Goal: Task Accomplishment & Management: Manage account settings

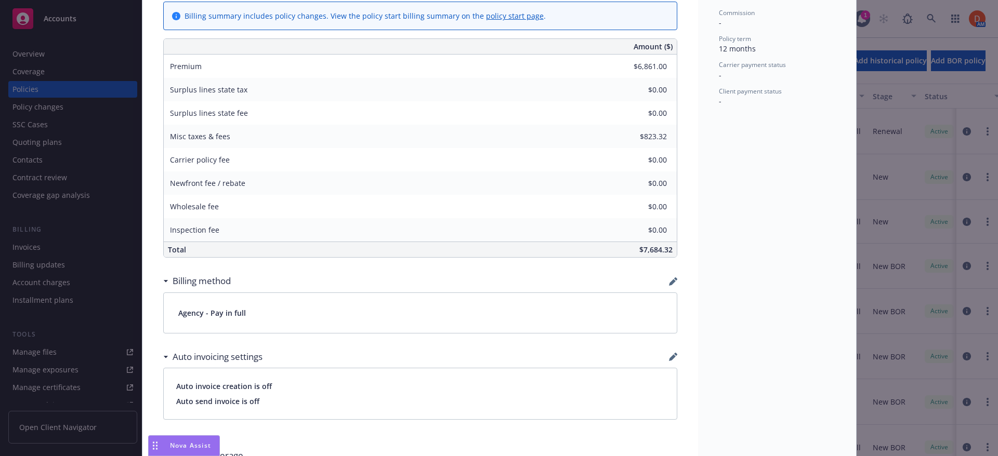
scroll to position [572, 0]
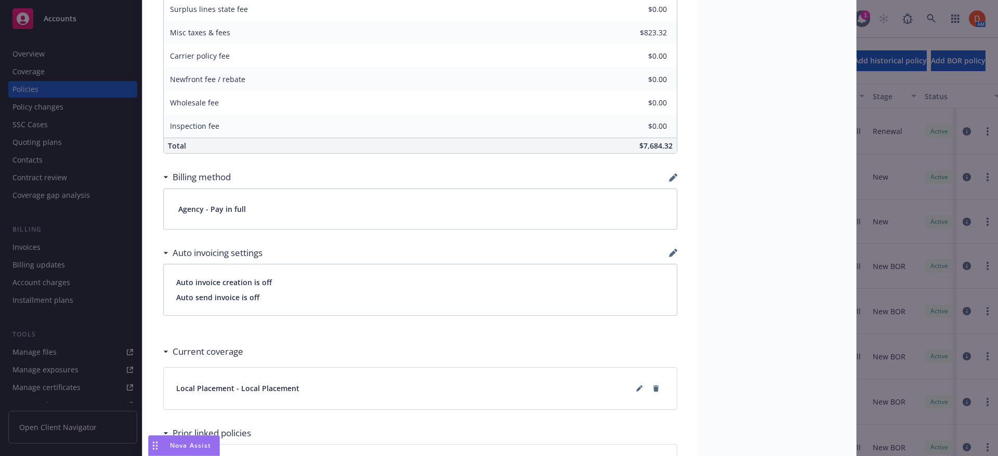
click at [670, 173] on div "Billing method" at bounding box center [420, 177] width 514 height 22
click at [669, 176] on icon "button" at bounding box center [672, 178] width 7 height 7
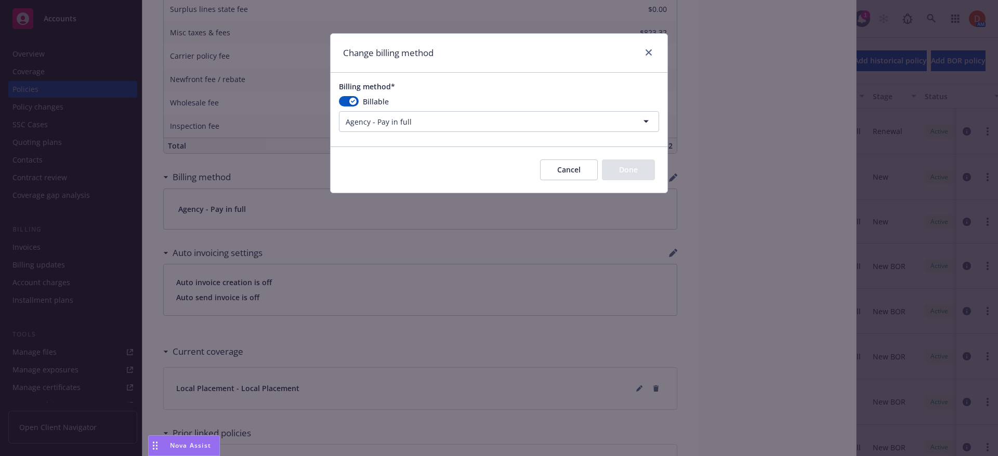
click at [443, 122] on html "Accounts Overview Coverage Policies Policy changes SSC Cases Quoting plans Cont…" at bounding box center [499, 228] width 998 height 456
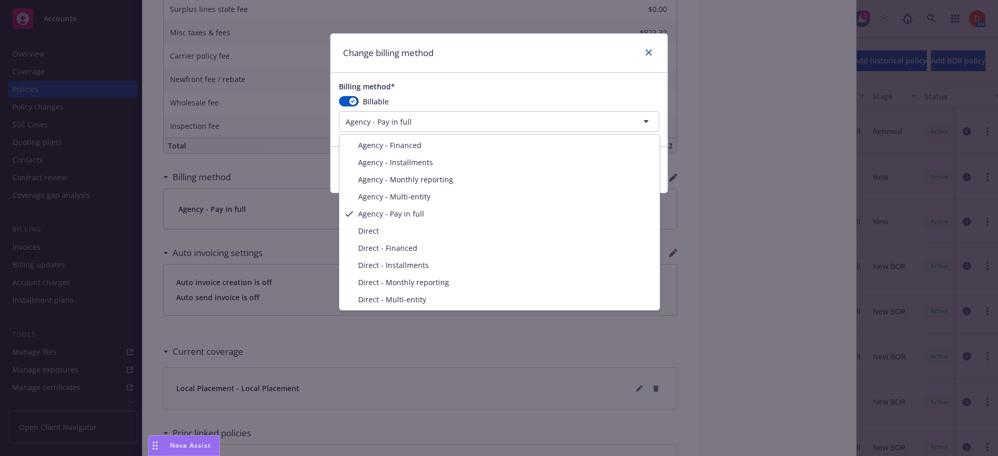
select select "DIRECT"
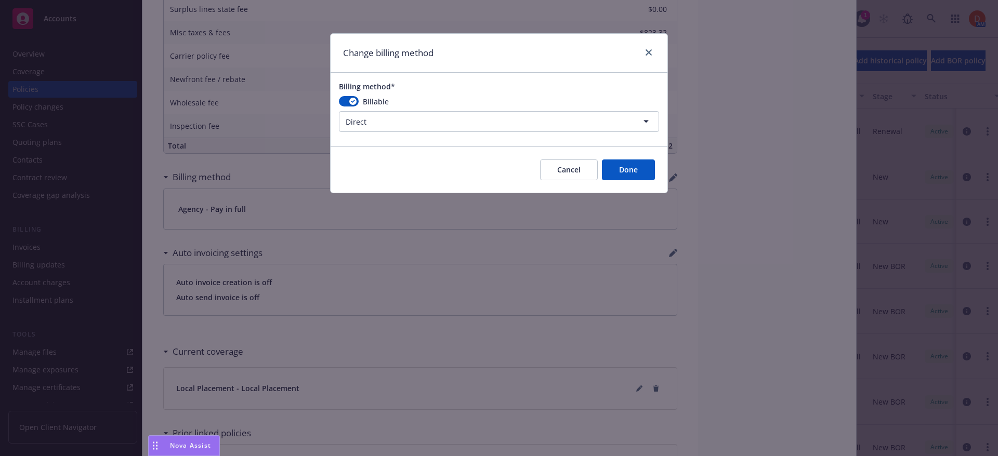
click at [623, 175] on button "Done" at bounding box center [628, 170] width 53 height 21
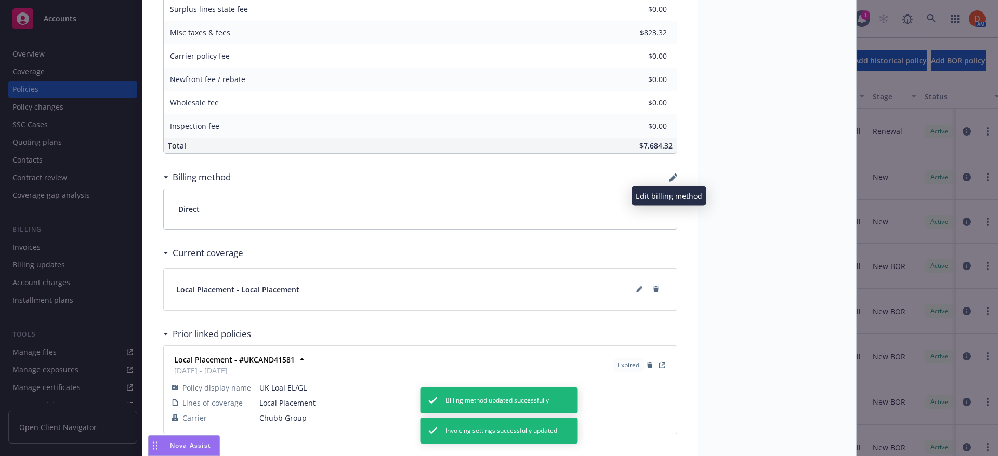
click at [670, 177] on icon "button" at bounding box center [672, 178] width 7 height 7
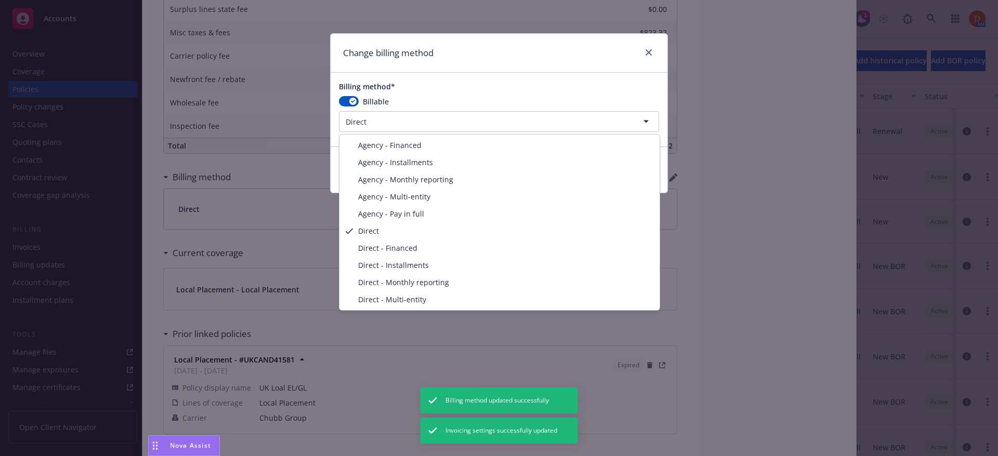
click at [546, 122] on html "Accounts Overview Coverage Policies Policy changes SSC Cases Quoting plans Cont…" at bounding box center [499, 228] width 998 height 456
select select "AGENCY_PAY_IN_FULL"
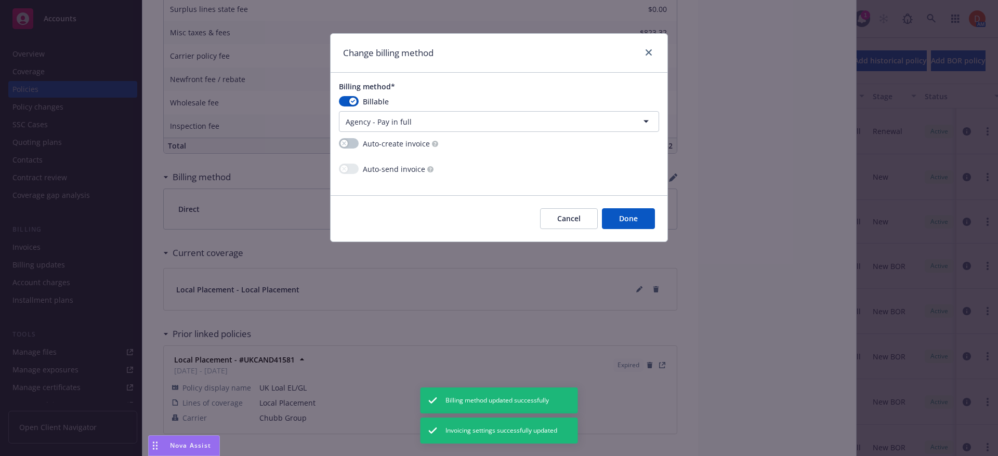
click at [623, 222] on button "Done" at bounding box center [628, 218] width 53 height 21
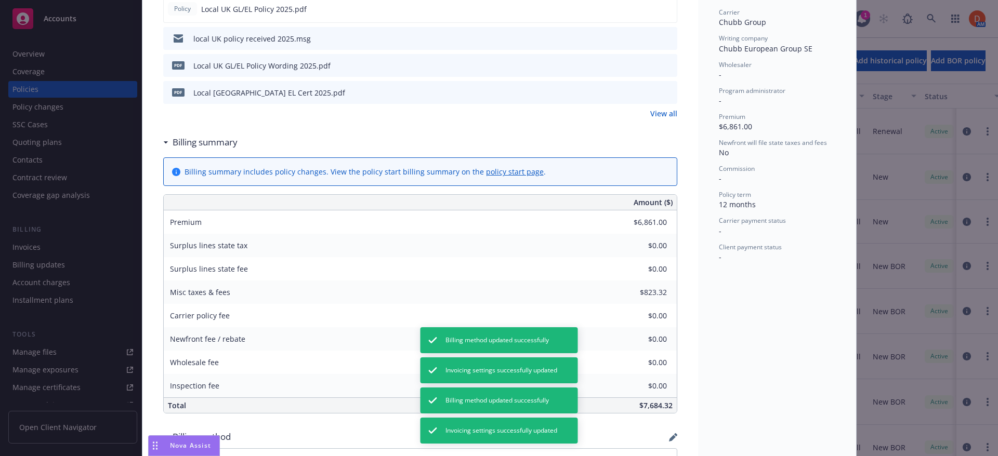
scroll to position [0, 0]
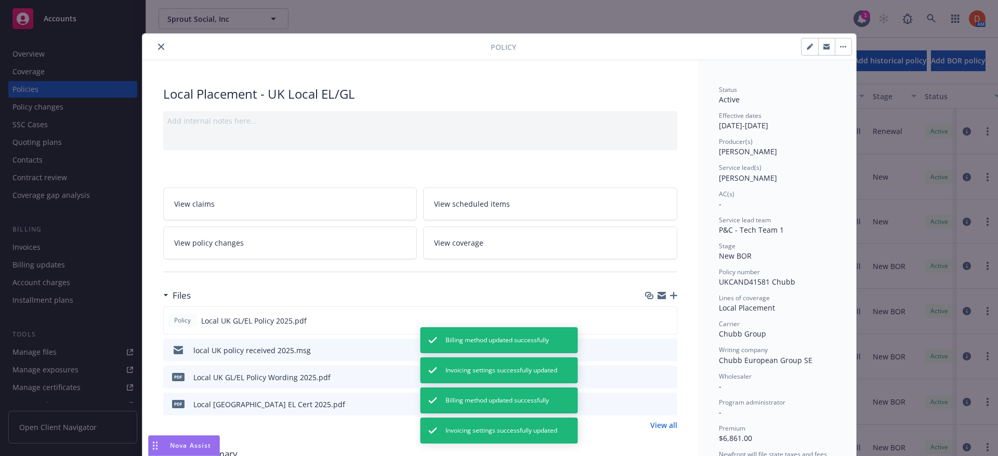
click at [159, 42] on button "close" at bounding box center [161, 47] width 12 height 12
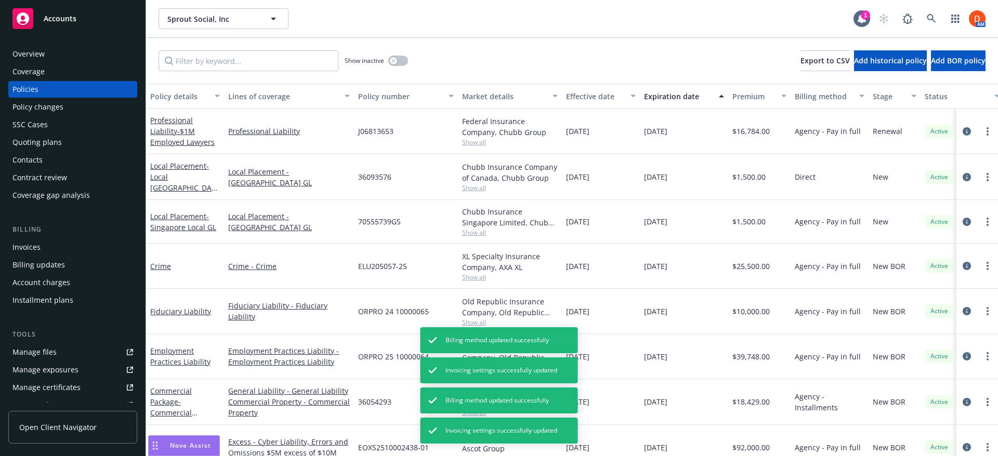
click at [86, 255] on div "Invoices" at bounding box center [72, 247] width 121 height 17
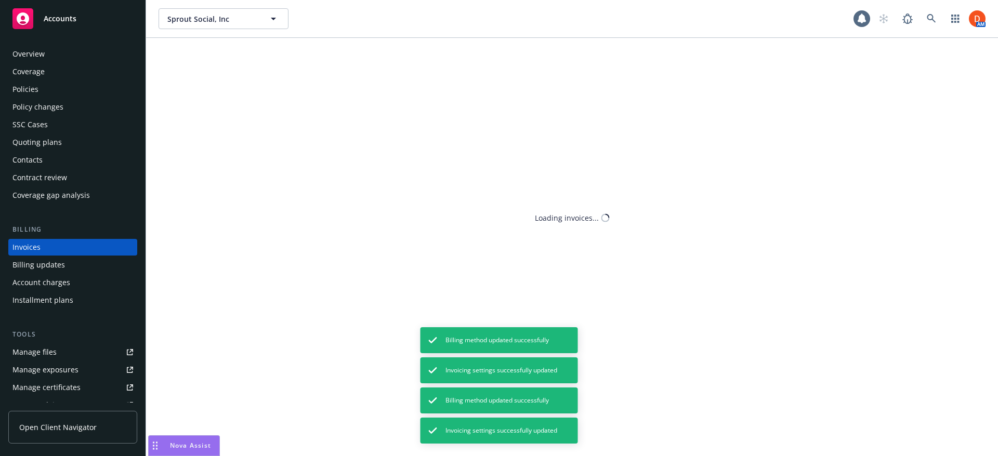
scroll to position [3, 0]
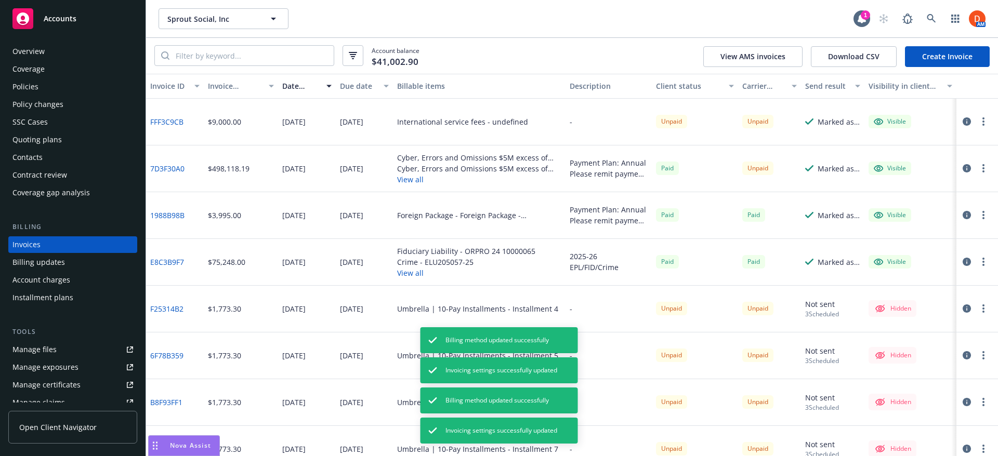
click at [952, 57] on link "Create Invoice" at bounding box center [947, 56] width 85 height 21
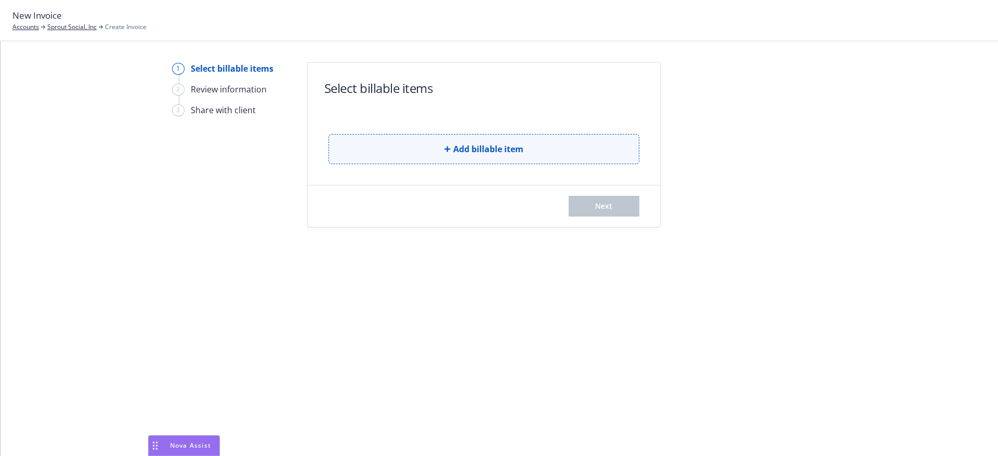
click at [407, 140] on button "Add billable item" at bounding box center [484, 149] width 311 height 30
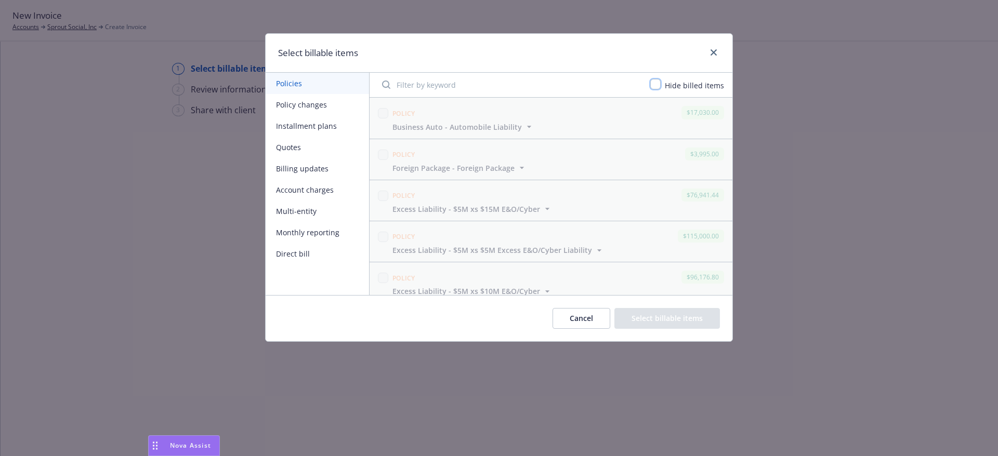
click at [661, 85] on input "checkbox" at bounding box center [655, 84] width 10 height 10
checkbox input "true"
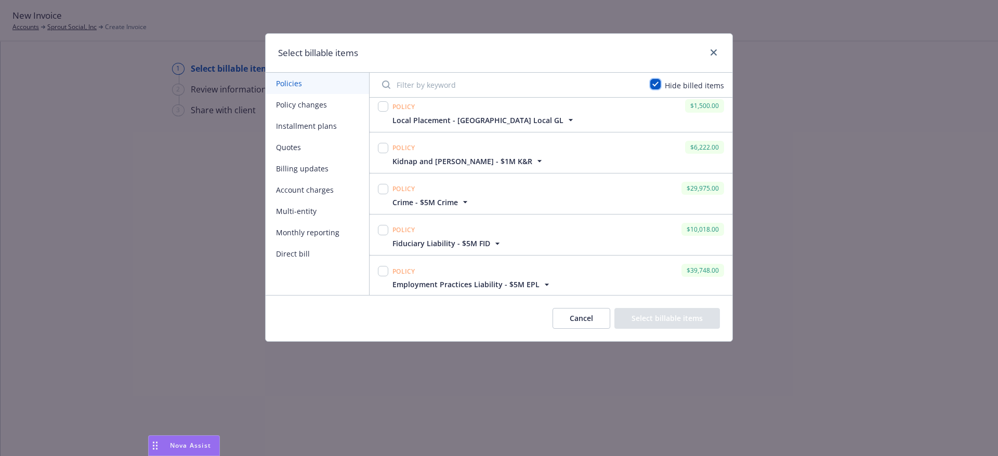
scroll to position [8, 0]
click at [715, 50] on icon "close" at bounding box center [714, 52] width 6 height 6
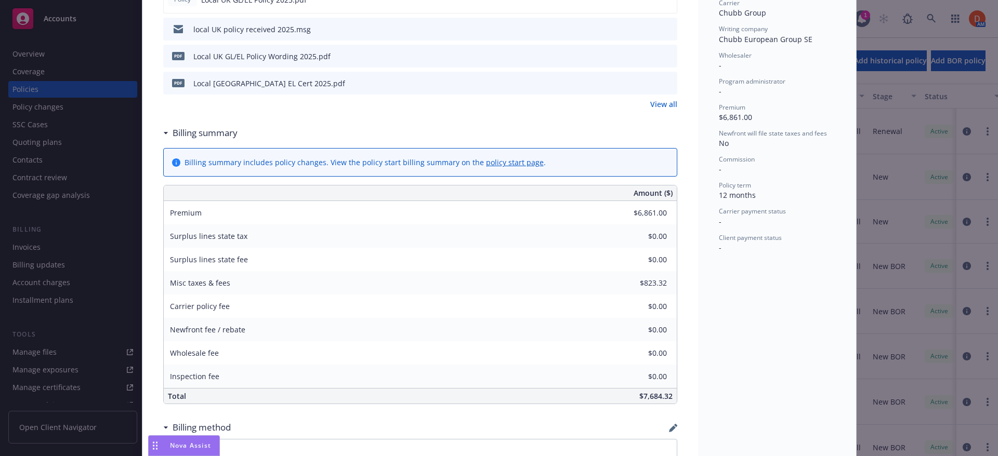
scroll to position [707, 0]
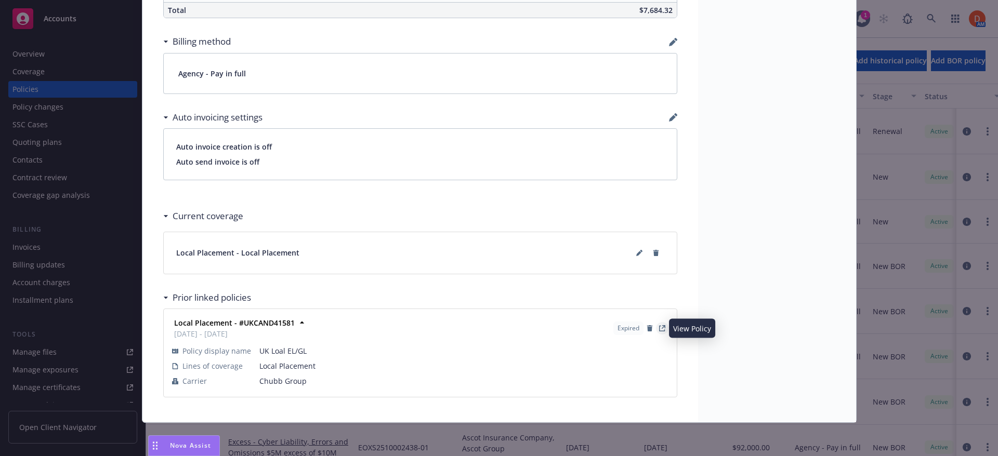
click at [661, 326] on icon "View Policy" at bounding box center [663, 327] width 4 height 4
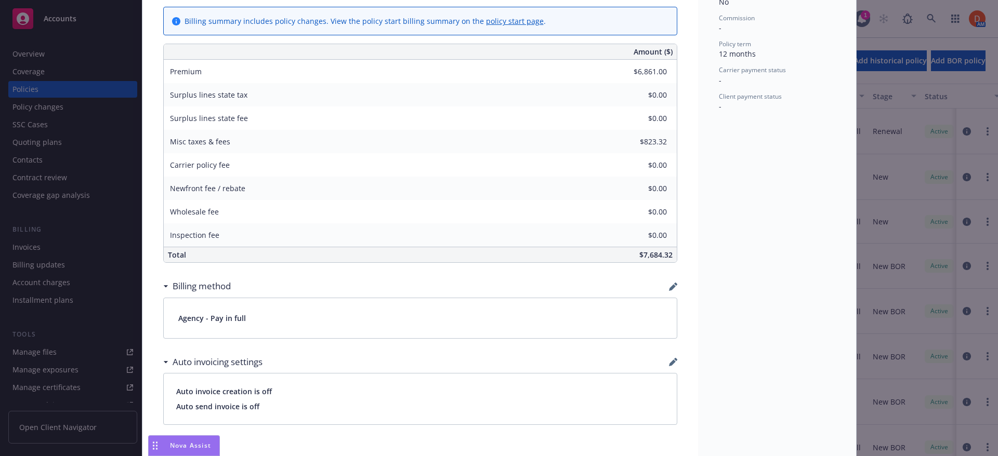
scroll to position [396, 0]
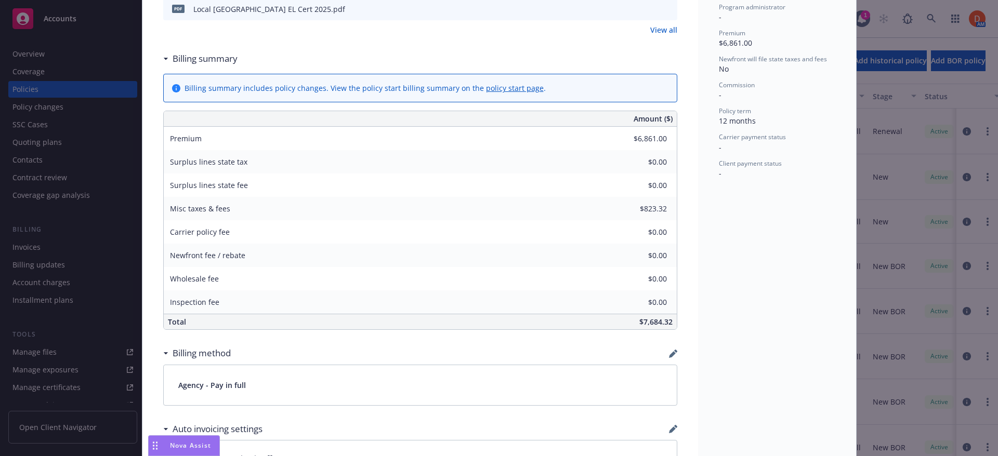
click at [671, 138] on div "$6,861.00" at bounding box center [639, 138] width 75 height 23
click at [679, 211] on div "Local Placement - UK Local EL/GL Add internal notes here... View claims View sc…" at bounding box center [420, 200] width 556 height 1070
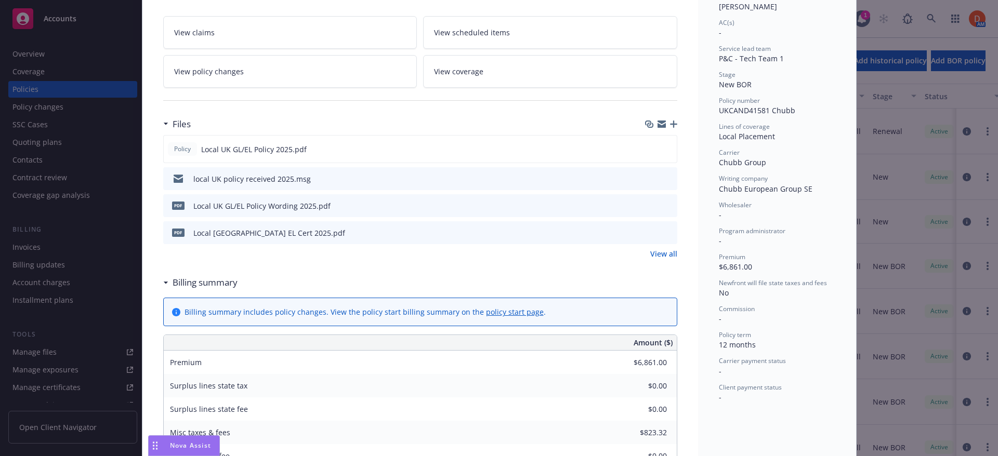
scroll to position [344, 0]
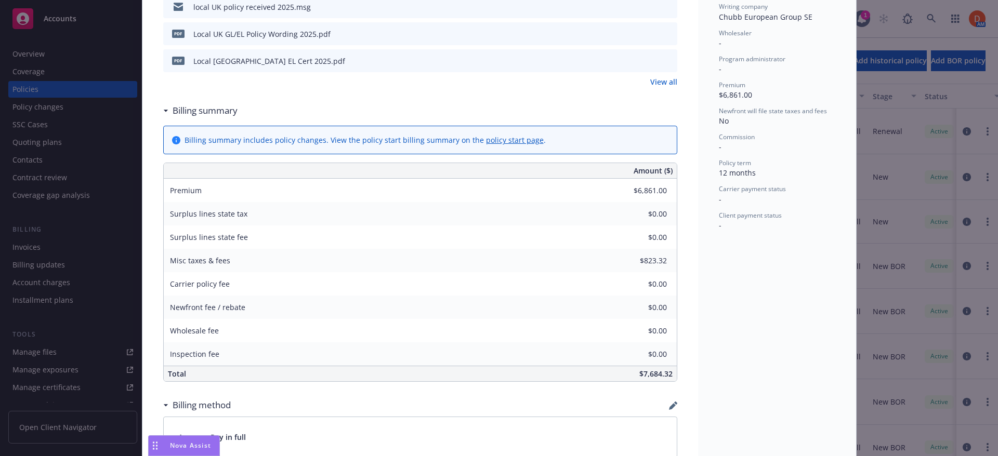
click at [676, 195] on div "Local Placement - UK Local EL/GL Add internal notes here... View claims View sc…" at bounding box center [420, 252] width 556 height 1070
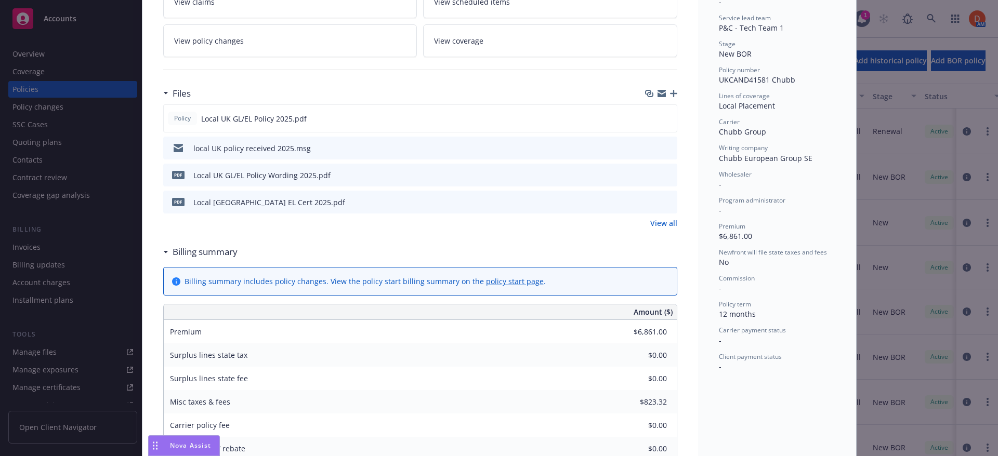
scroll to position [188, 0]
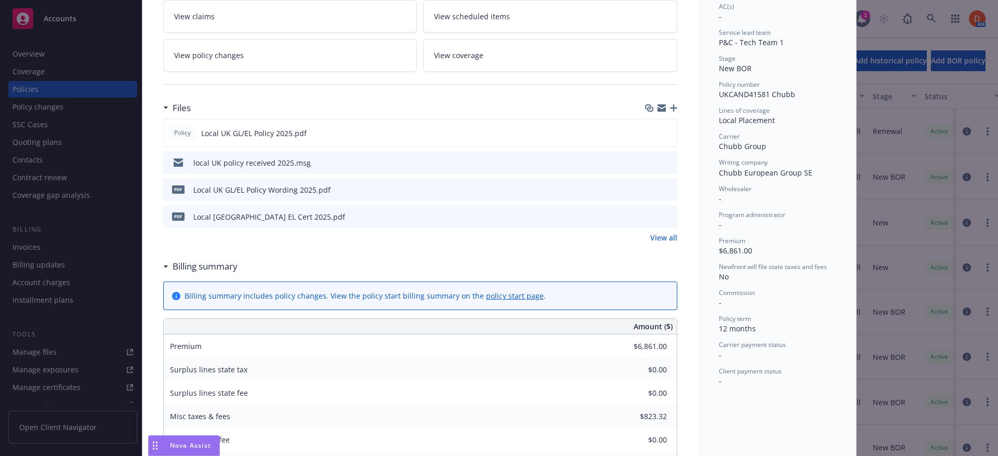
click at [662, 241] on link "View all" at bounding box center [663, 237] width 27 height 11
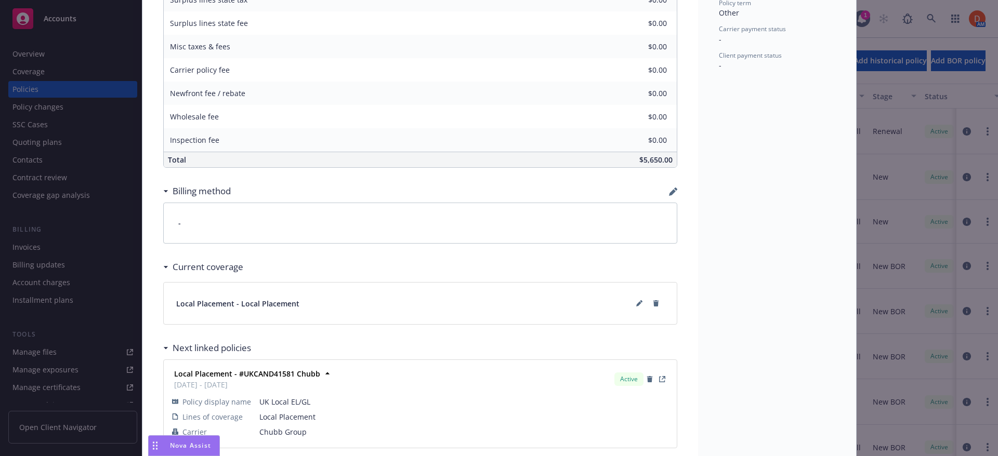
scroll to position [520, 0]
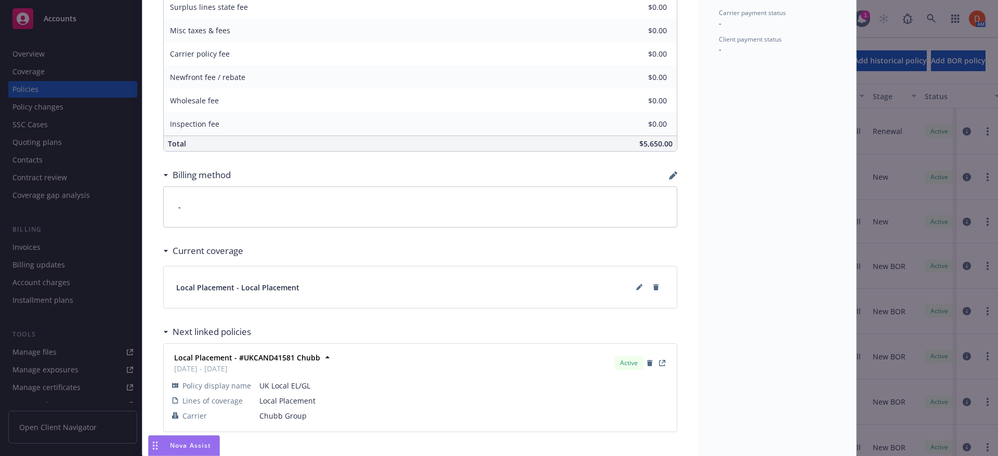
click at [669, 179] on icon "button" at bounding box center [673, 176] width 8 height 8
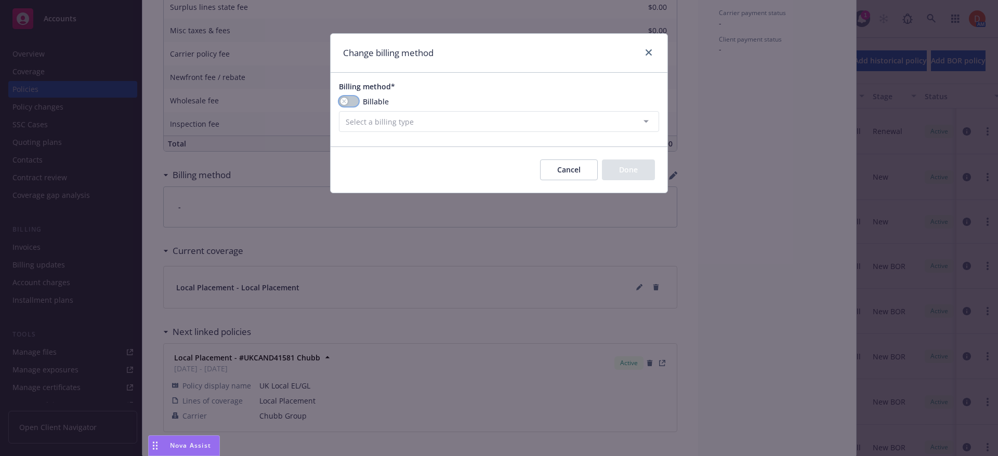
click at [354, 101] on button "button" at bounding box center [349, 101] width 20 height 10
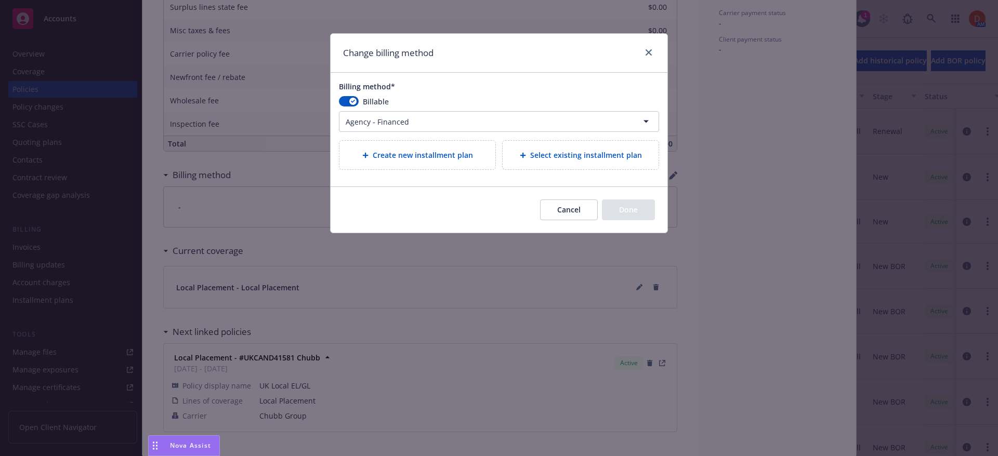
click at [369, 125] on html "Accounts Overview Coverage Policies Policy changes SSC Cases Quoting plans Cont…" at bounding box center [499, 228] width 998 height 456
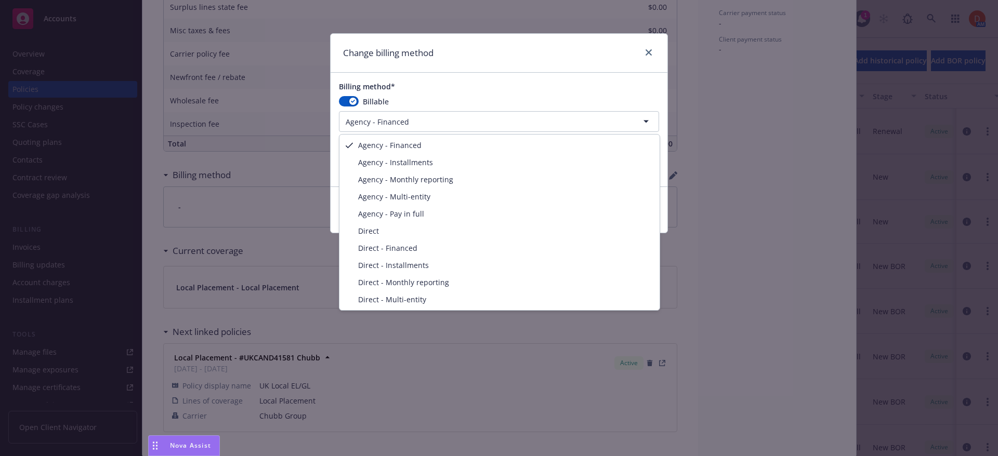
select select "AGENCY_PAY_IN_FULL"
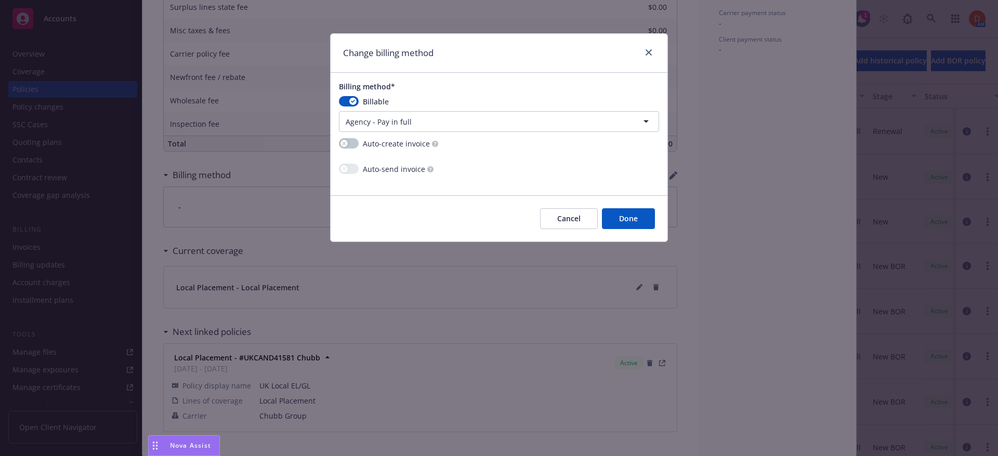
click at [639, 218] on button "Done" at bounding box center [628, 218] width 53 height 21
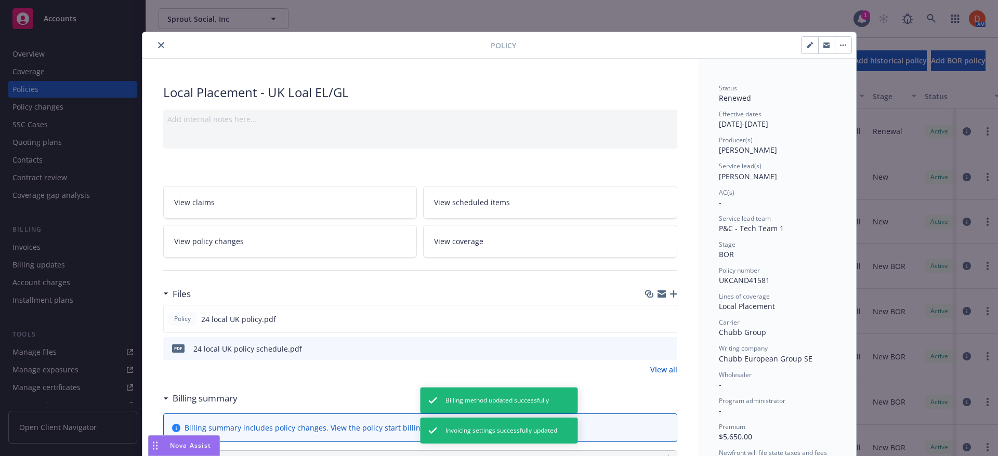
scroll to position [0, 0]
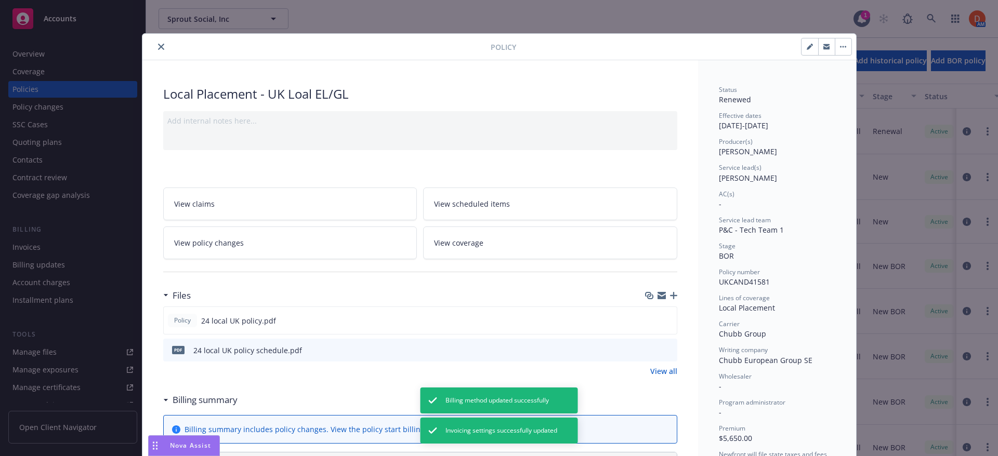
click at [839, 50] on button "button" at bounding box center [843, 46] width 17 height 17
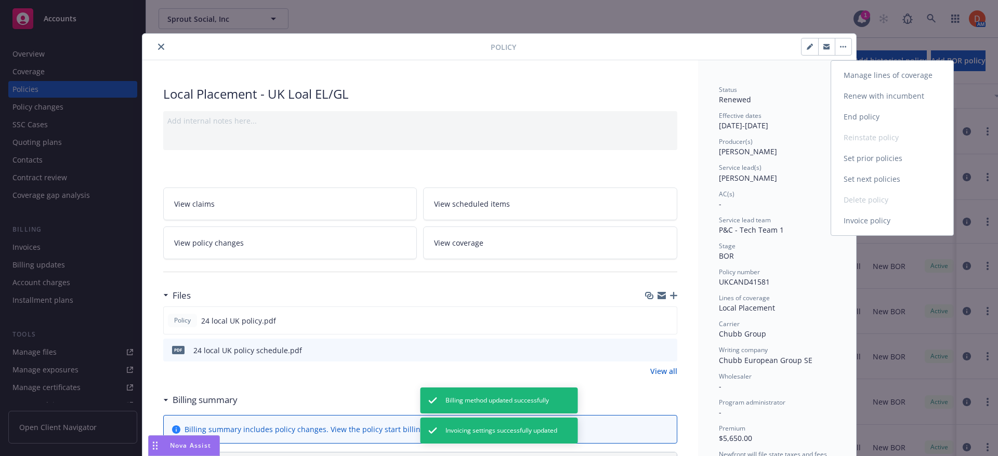
click at [872, 97] on link "Renew with incumbent" at bounding box center [892, 96] width 122 height 21
select select "12"
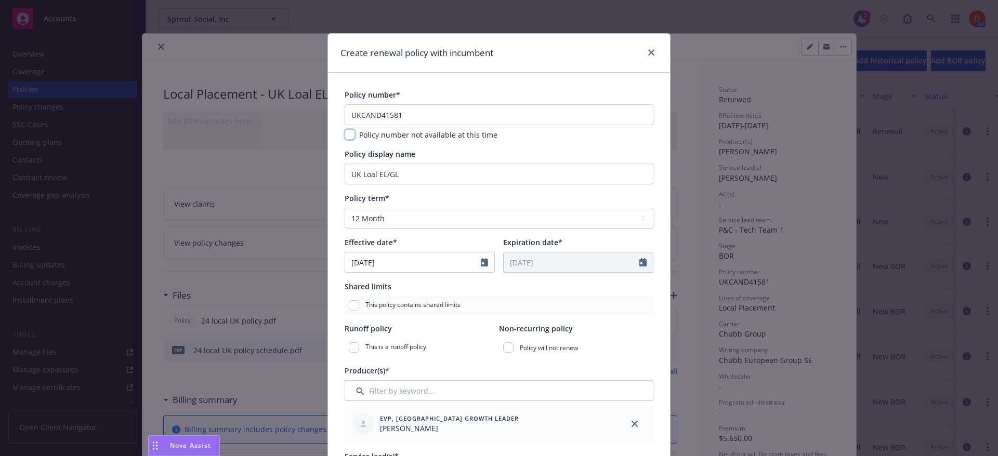
click at [348, 134] on input "checkbox" at bounding box center [350, 134] width 10 height 10
checkbox input "true"
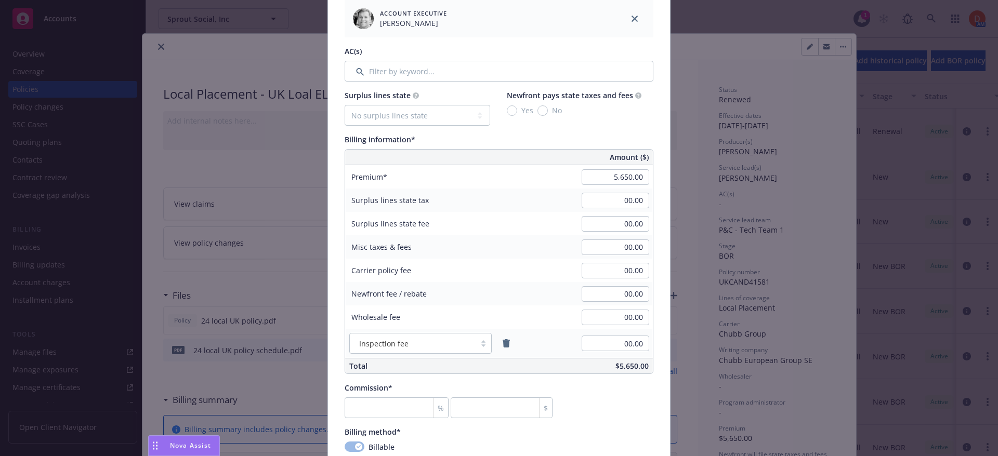
scroll to position [520, 0]
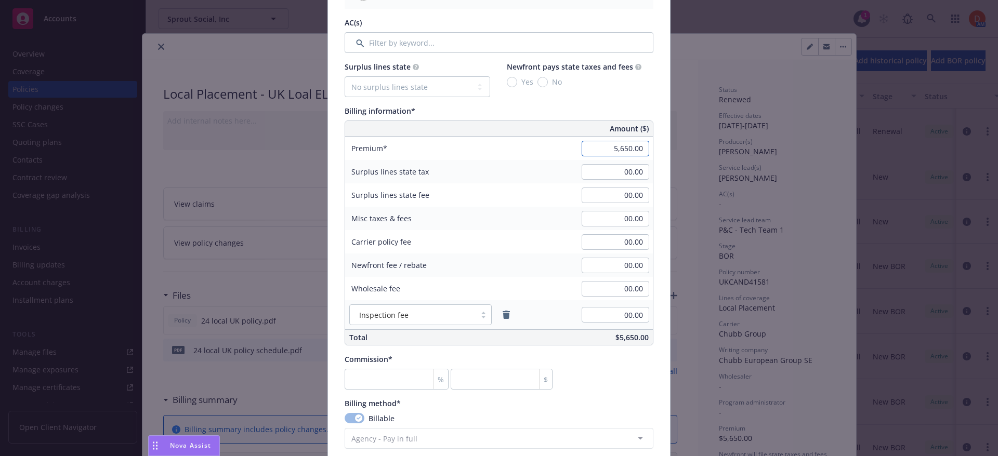
paste input "$6,861"
type input "00.00"
paste input "$823.32"
type input "00.00"
click at [433, 370] on div "%" at bounding box center [440, 380] width 15 height 20
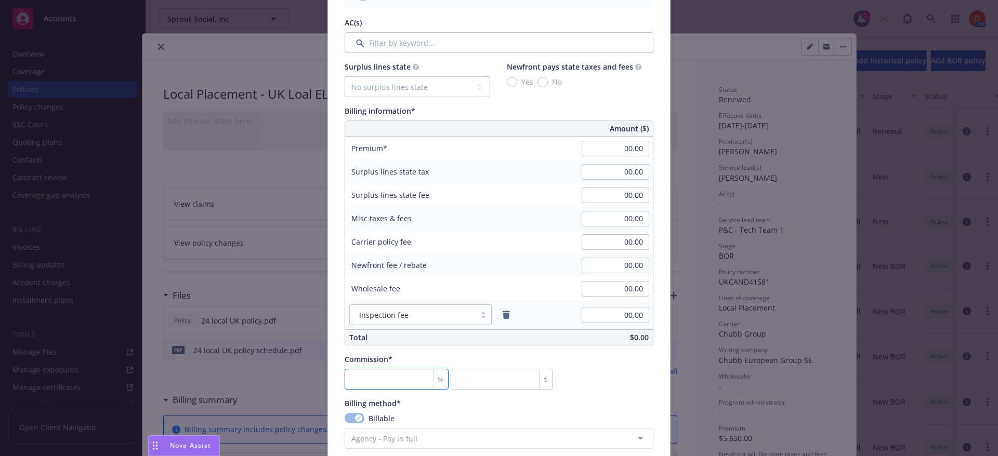
click at [407, 377] on input "number" at bounding box center [397, 379] width 104 height 21
type input "0"
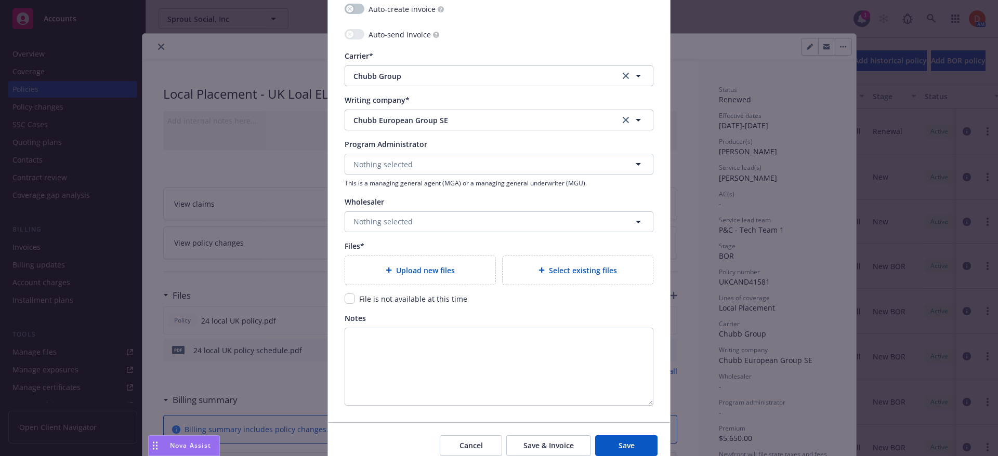
scroll to position [988, 0]
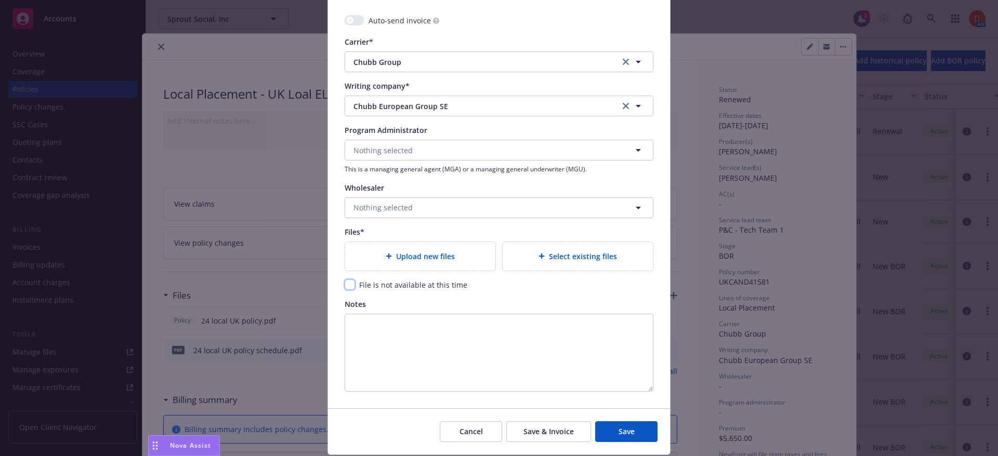
click at [345, 286] on input "checkbox" at bounding box center [350, 285] width 10 height 10
checkbox input "true"
click at [635, 432] on button "Save" at bounding box center [626, 432] width 62 height 21
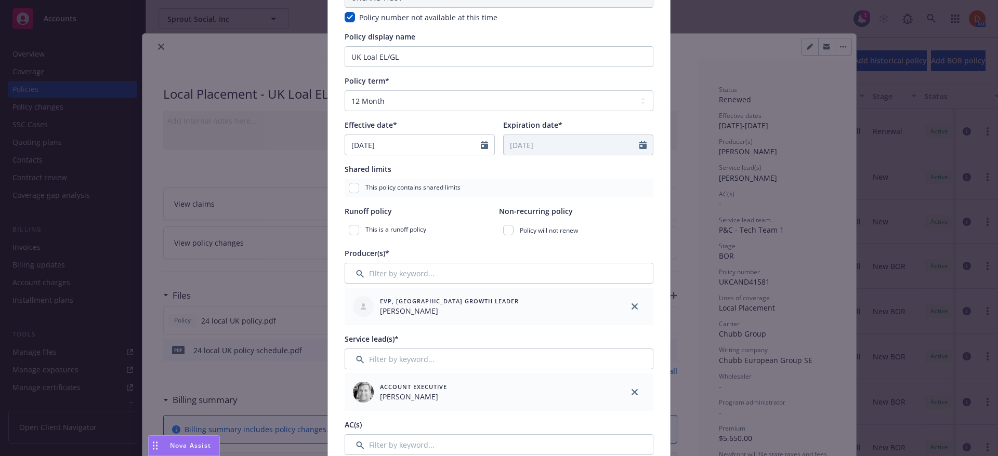
scroll to position [377, 0]
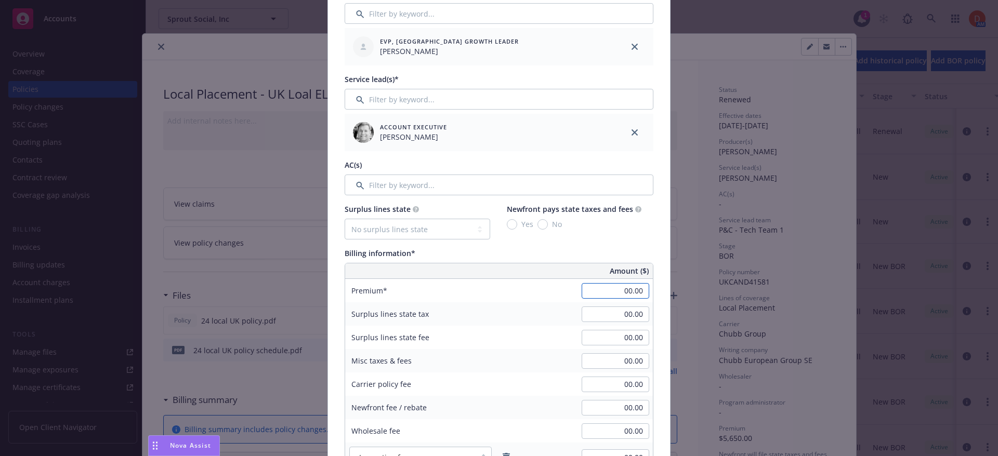
click at [622, 286] on input "00.00" at bounding box center [616, 291] width 68 height 16
paste input "$6,861"
click at [616, 298] on input "00.00" at bounding box center [616, 291] width 68 height 16
paste input "$6,861"
click at [618, 314] on input "00.00" at bounding box center [616, 315] width 68 height 16
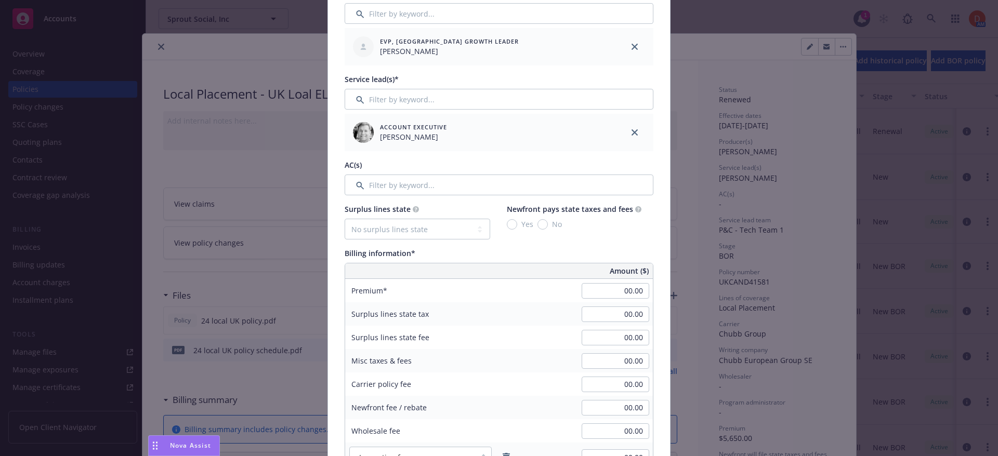
click at [625, 282] on div "00.00" at bounding box center [615, 291] width 75 height 23
click at [626, 291] on input "00.00" at bounding box center [616, 291] width 68 height 16
paste input "$6,861"
click at [609, 368] on input "00.00" at bounding box center [616, 361] width 68 height 16
click at [618, 351] on div "00.00" at bounding box center [615, 361] width 75 height 23
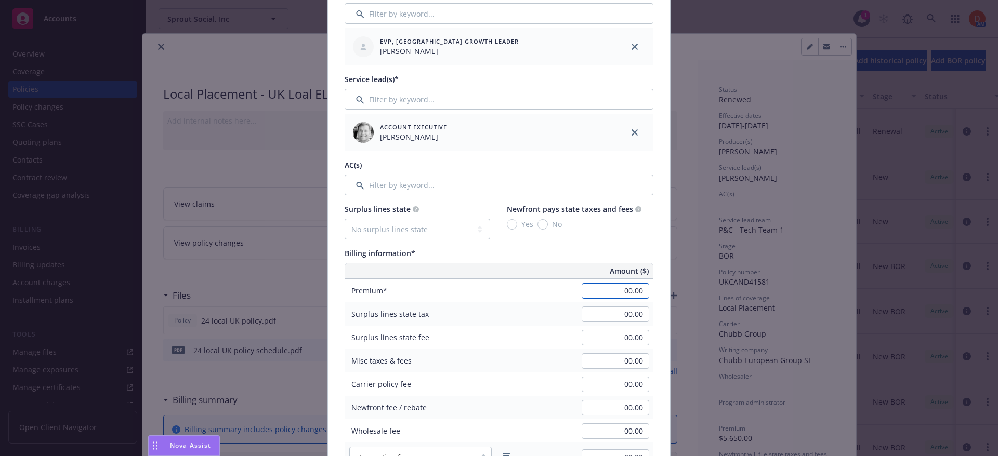
click at [623, 290] on input "00.00" at bounding box center [616, 291] width 68 height 16
paste input "$6,861"
click at [619, 293] on input "$6,861.00" at bounding box center [616, 291] width 68 height 16
paste input "$6,861"
click at [625, 311] on input "00.00" at bounding box center [616, 315] width 68 height 16
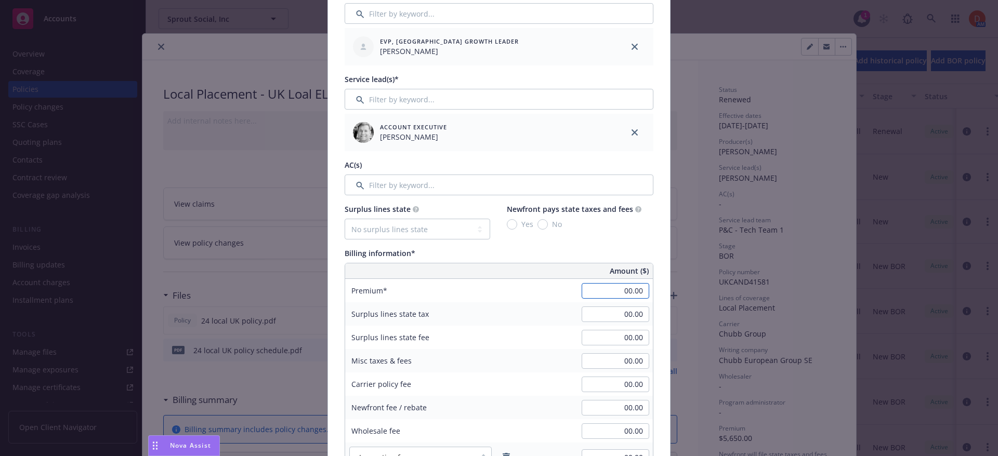
click at [635, 290] on input "00.00" at bounding box center [616, 291] width 68 height 16
type input "6,861.00"
type input "823.32"
click at [621, 383] on input "00.00" at bounding box center [616, 385] width 68 height 16
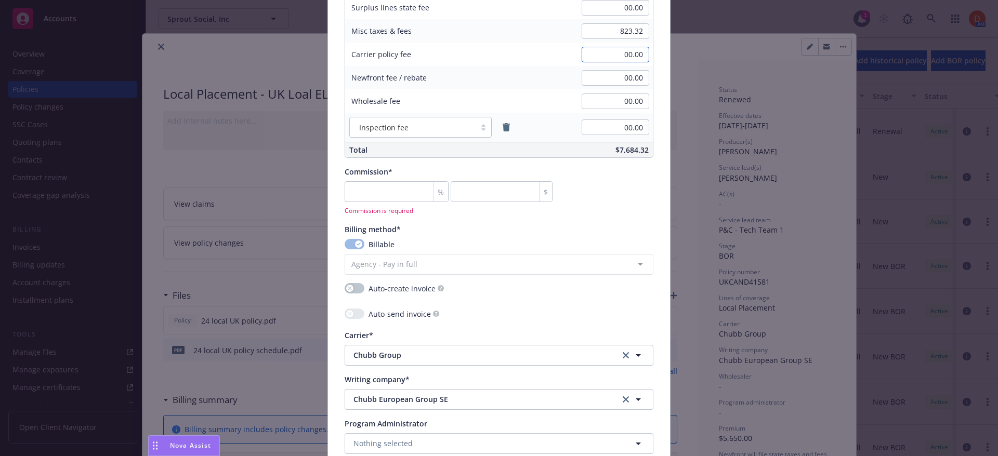
scroll to position [741, 0]
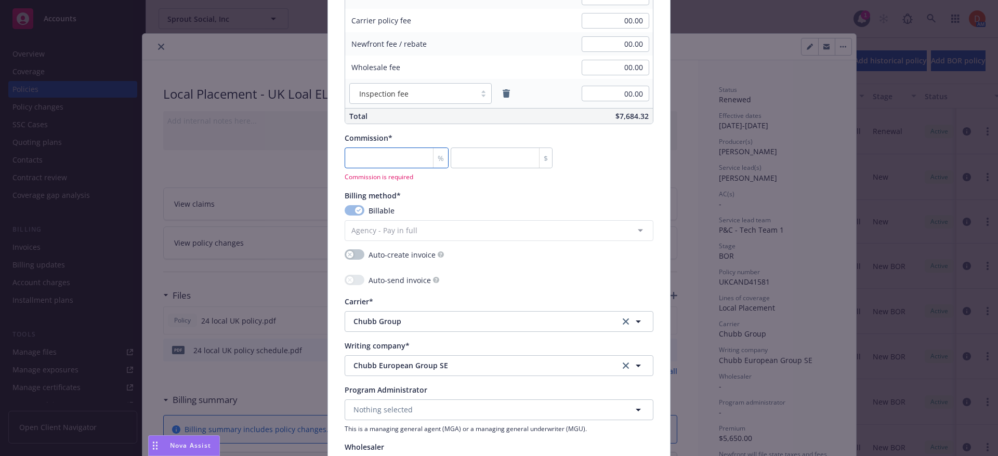
click at [389, 152] on input "number" at bounding box center [397, 158] width 104 height 21
type input "0"
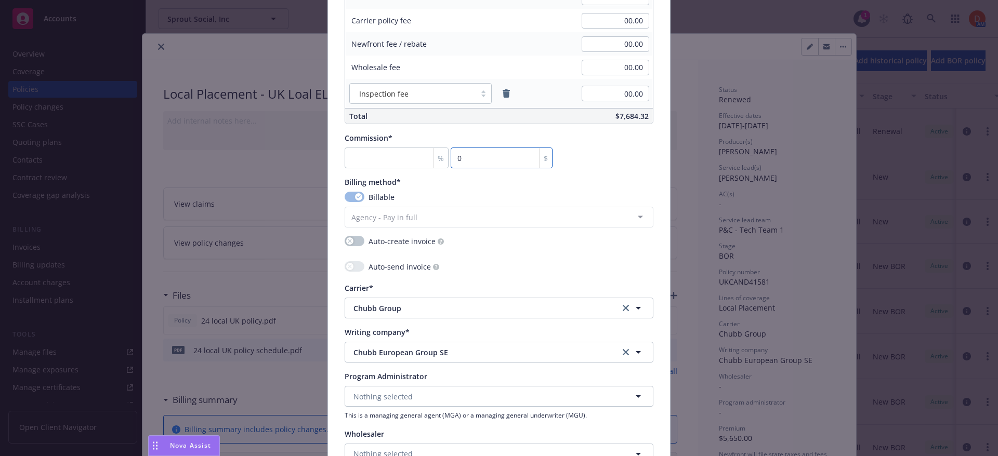
click at [480, 151] on input "0" at bounding box center [502, 158] width 102 height 21
click at [409, 158] on input "number" at bounding box center [397, 158] width 104 height 21
click at [404, 156] on input "number" at bounding box center [397, 158] width 104 height 21
click at [400, 159] on input "number" at bounding box center [397, 158] width 104 height 21
click at [462, 161] on input "0" at bounding box center [502, 158] width 102 height 21
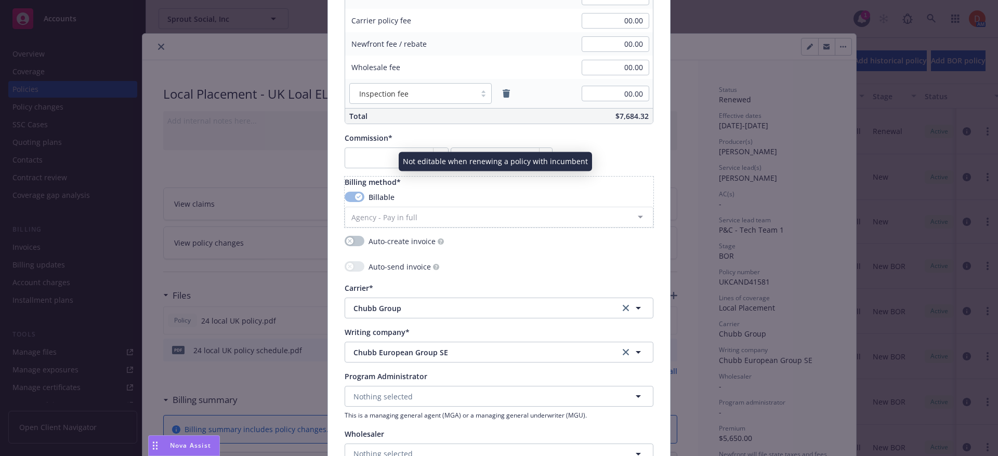
click at [502, 194] on div "Billable" at bounding box center [499, 197] width 309 height 11
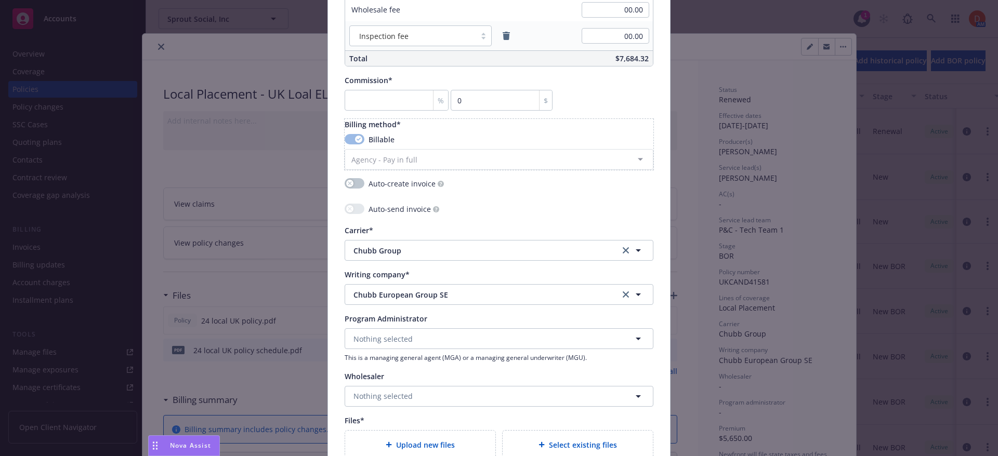
scroll to position [1020, 0]
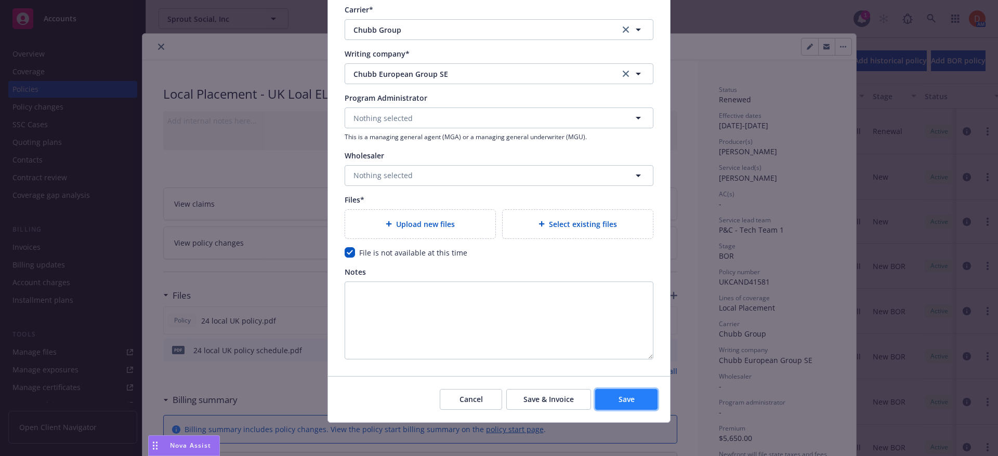
click at [613, 392] on button "Save" at bounding box center [626, 399] width 62 height 21
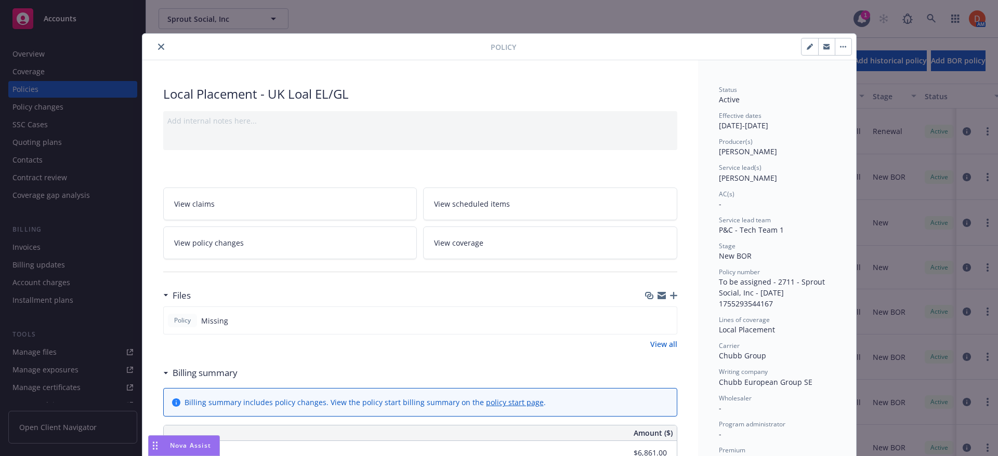
drag, startPoint x: 716, startPoint y: 283, endPoint x: 777, endPoint y: 299, distance: 62.4
click at [777, 299] on div "Policy number To be assigned - 2711 - Sprout Social, Inc - 08/15/2025 175529354…" at bounding box center [777, 289] width 116 height 42
copy span "To be assigned - 2711 - Sprout Social, Inc - [DATE] 1755293544167"
drag, startPoint x: 346, startPoint y: 92, endPoint x: 268, endPoint y: 99, distance: 78.3
click at [268, 99] on div "Local Placement - UK Loal EL/GL" at bounding box center [420, 94] width 514 height 18
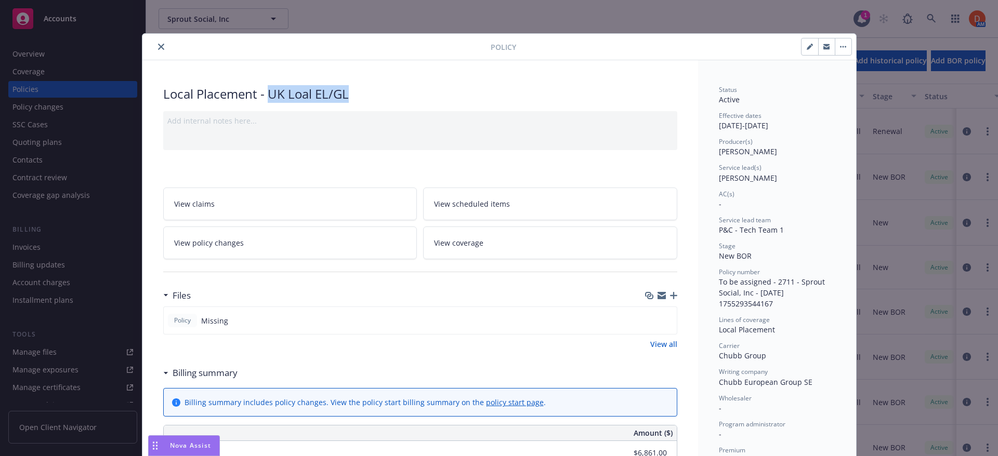
copy div "UK Loal EL/GL"
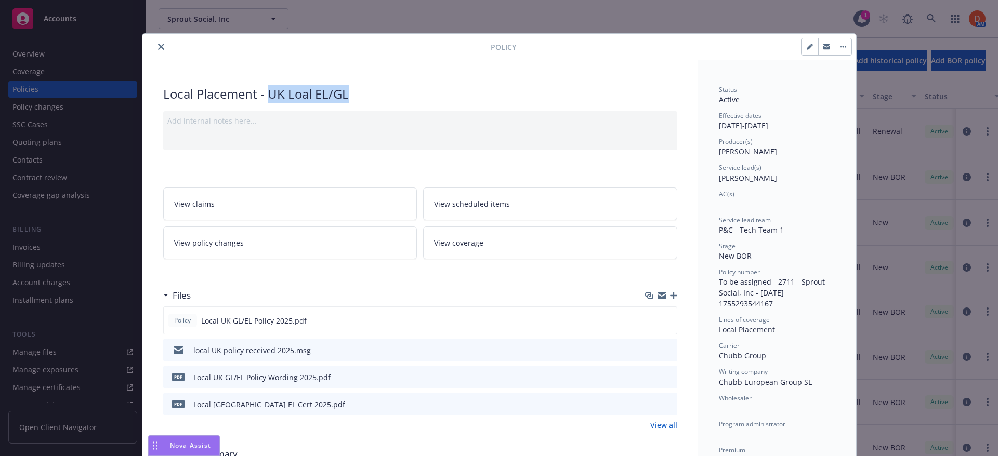
click at [804, 52] on button "button" at bounding box center [810, 46] width 17 height 17
select select "NEW_BOR"
select select "12"
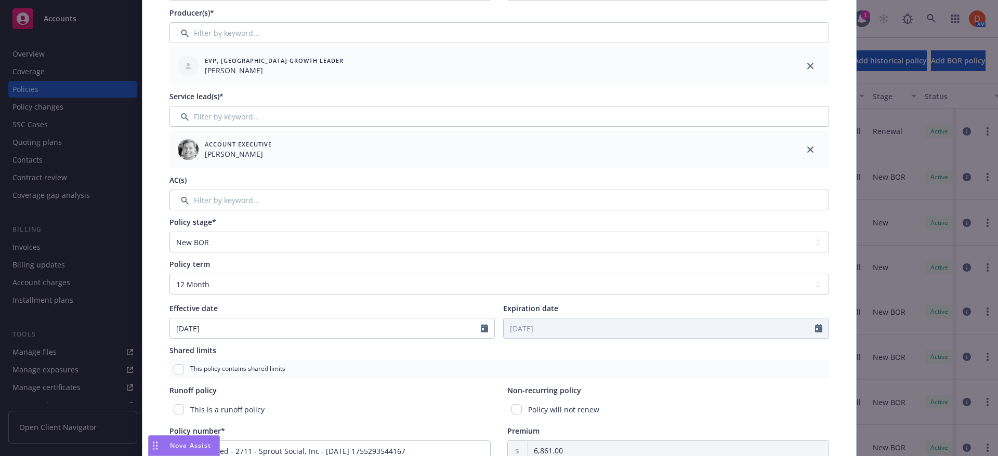
scroll to position [260, 0]
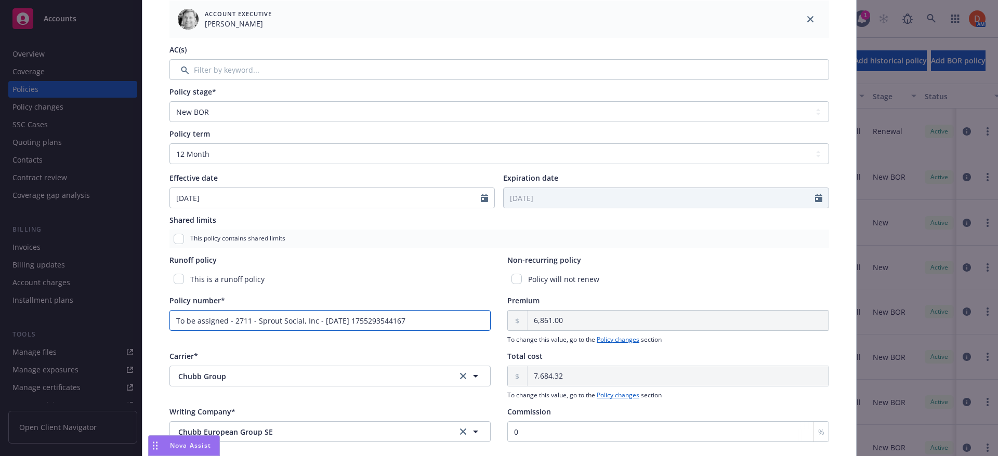
drag, startPoint x: 427, startPoint y: 325, endPoint x: 146, endPoint y: 319, distance: 281.8
click at [146, 319] on div "Policy type* Local Placement Display name UK Loal EL/GL Producer(s)* EVP, US Gr…" at bounding box center [499, 181] width 714 height 754
paste input "UKCAND41581"
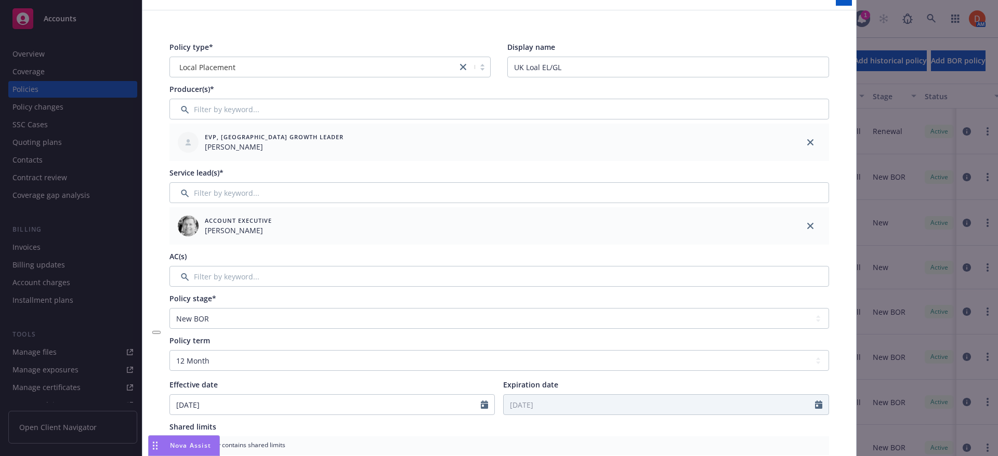
scroll to position [0, 0]
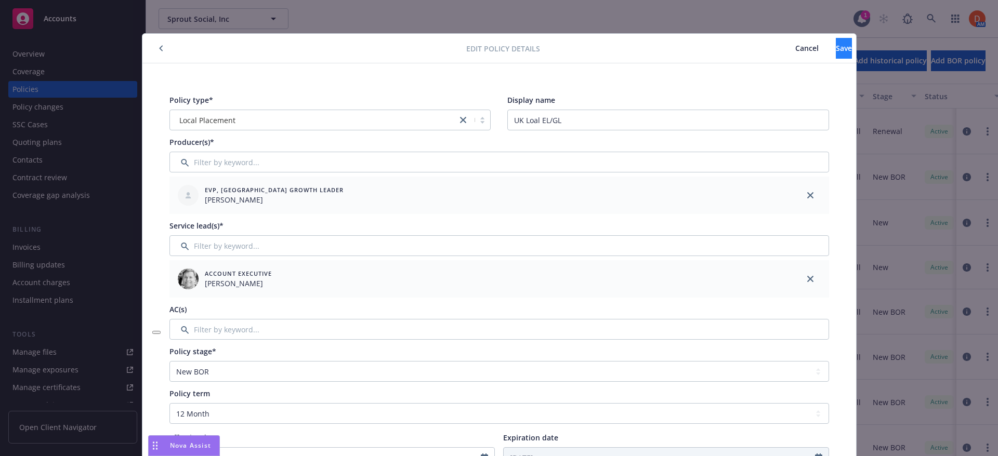
type input "UKCAND41581"
click at [836, 47] on button "Save" at bounding box center [844, 48] width 16 height 21
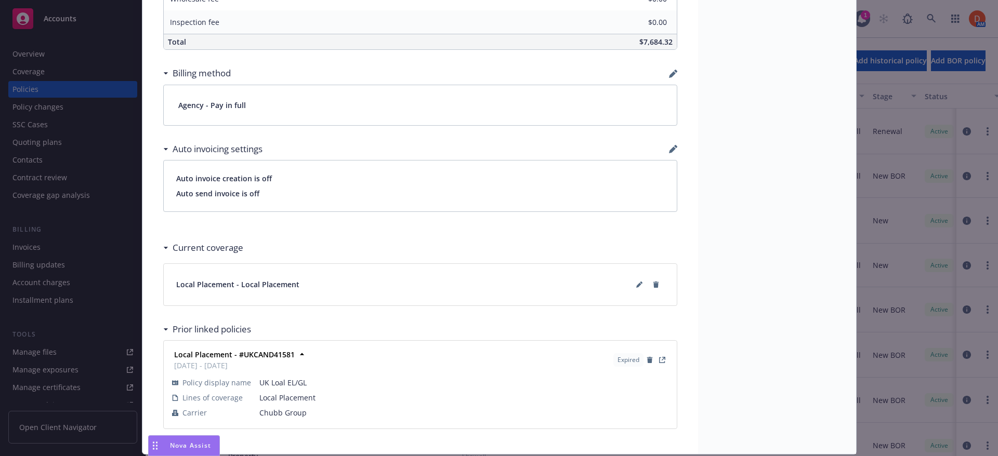
scroll to position [707, 0]
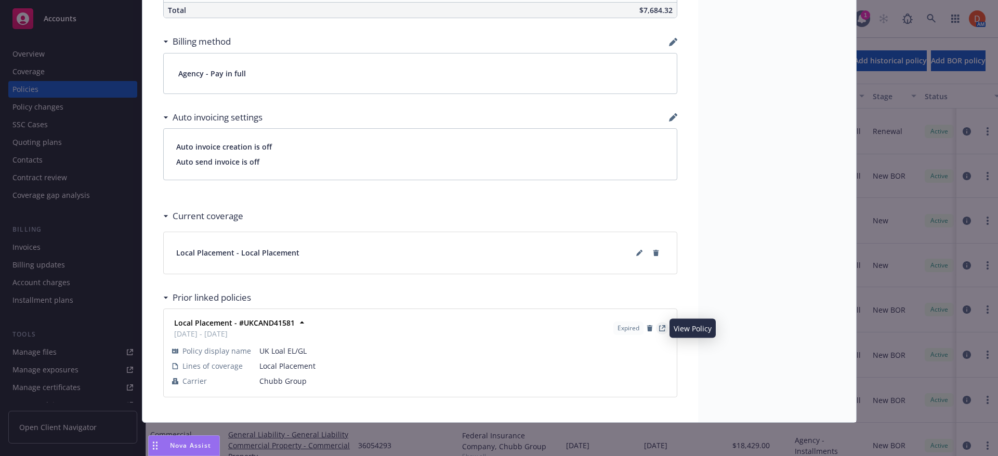
click at [659, 329] on icon "View Policy" at bounding box center [662, 328] width 6 height 6
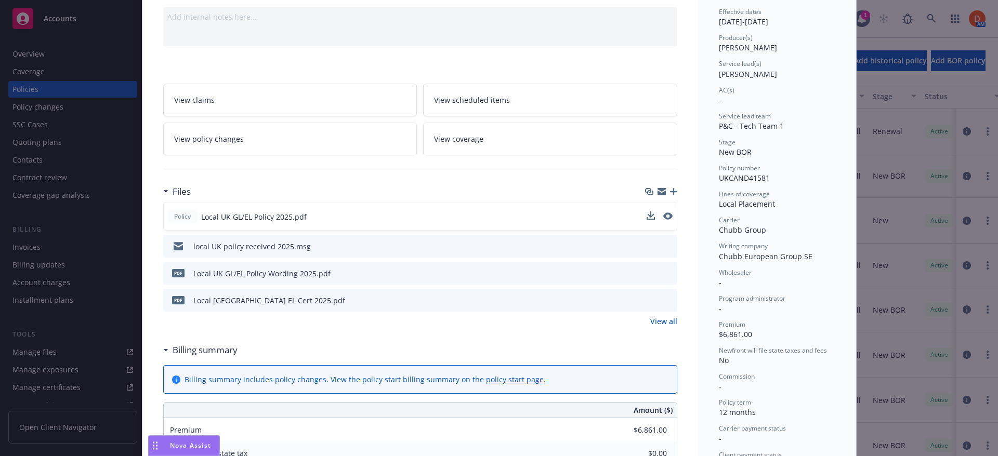
scroll to position [0, 0]
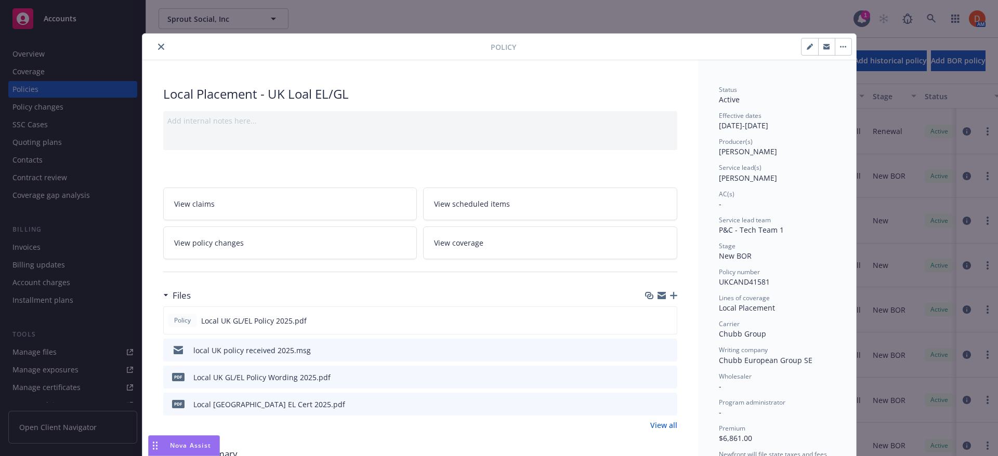
click at [158, 49] on icon "close" at bounding box center [161, 47] width 6 height 6
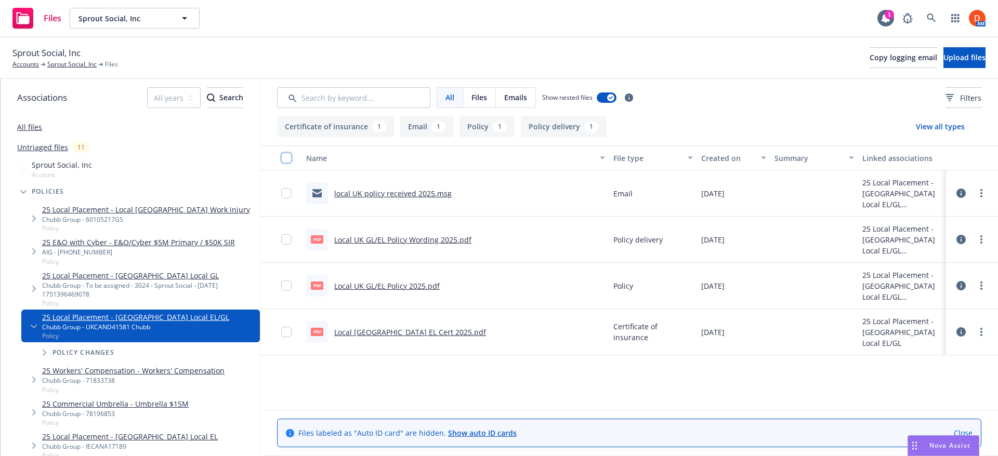
click at [288, 157] on input "checkbox" at bounding box center [286, 158] width 10 height 10
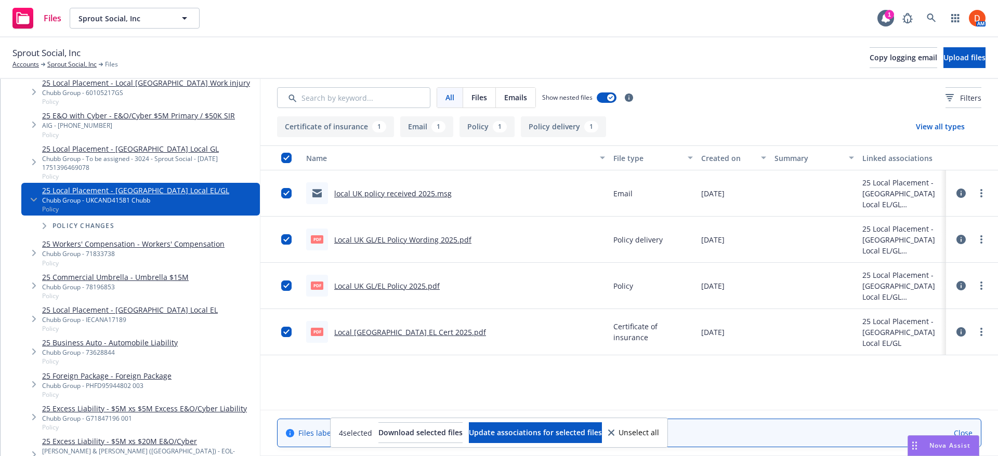
scroll to position [156, 0]
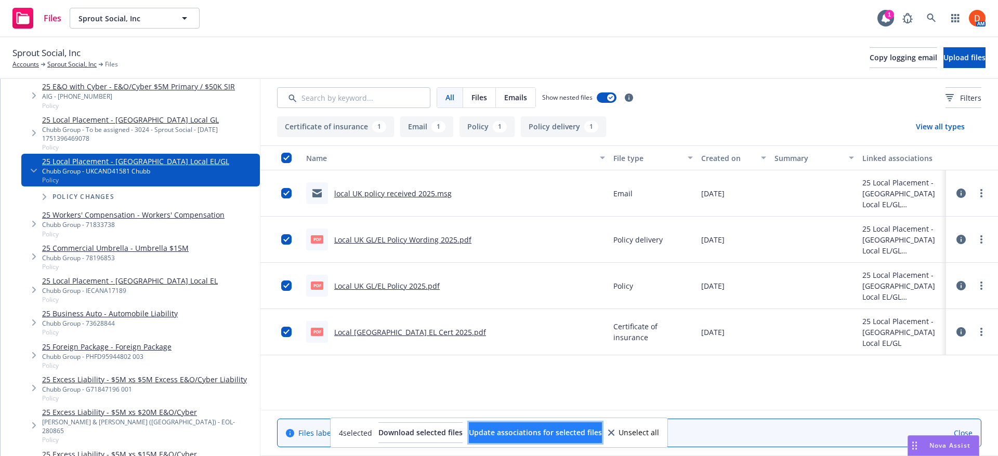
click at [567, 430] on span "Update associations for selected files" at bounding box center [535, 433] width 133 height 10
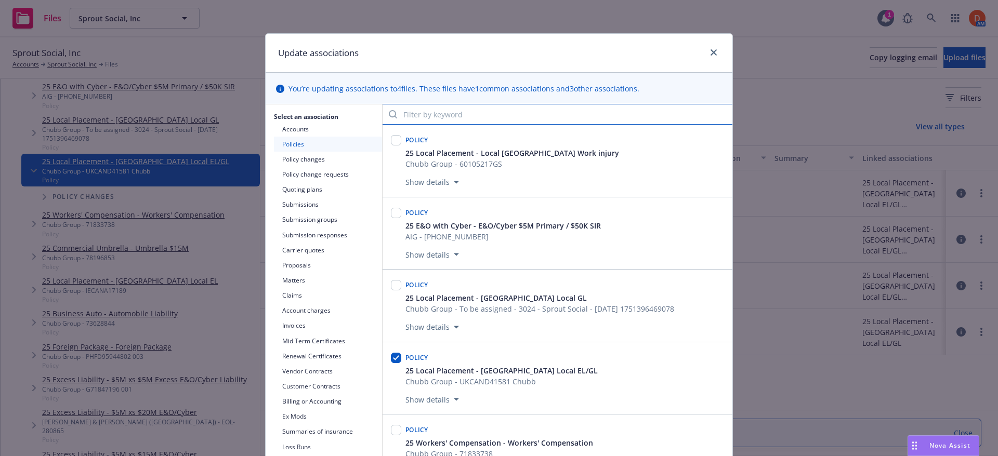
click at [583, 121] on input "Filter by keyword" at bounding box center [558, 114] width 350 height 21
paste input "To be assigned - 2711 - Sprout Social, Inc - [DATE] 1755293544167"
type input "To be assigned - 2711 - Sprout Social, Inc - [DATE] 1755293544167"
click at [544, 111] on input "Filter by keyword" at bounding box center [558, 114] width 350 height 21
paste input "UK Loal EL/GL"
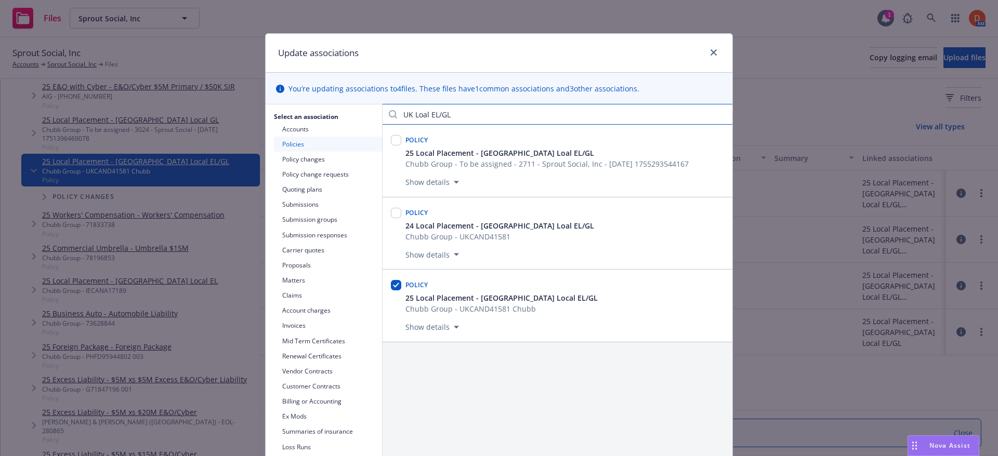
type input "UK Loal EL/GL"
click at [391, 139] on input "checkbox" at bounding box center [396, 140] width 10 height 10
checkbox input "true"
click at [396, 286] on input "checkbox" at bounding box center [396, 285] width 10 height 10
checkbox input "false"
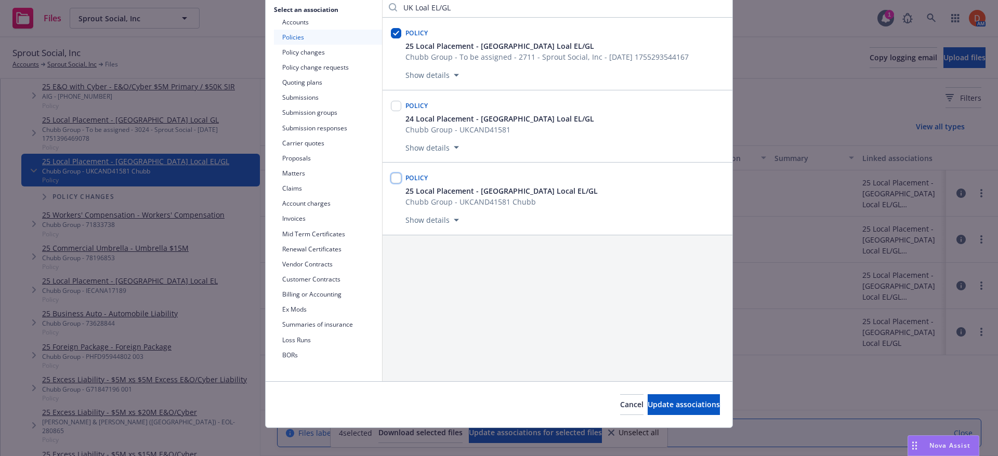
scroll to position [112, 0]
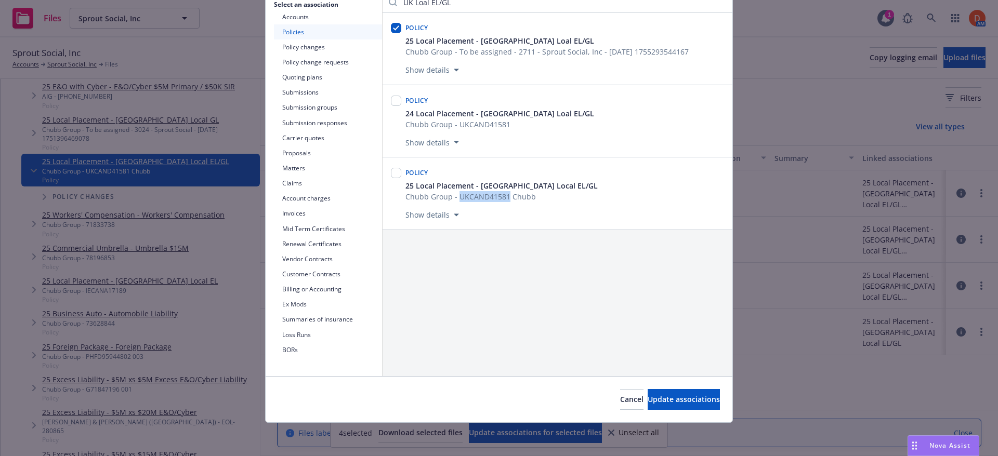
drag, startPoint x: 455, startPoint y: 195, endPoint x: 503, endPoint y: 193, distance: 47.3
click at [503, 193] on span "Chubb Group - UKCAND41581 Chubb" at bounding box center [501, 196] width 192 height 11
copy span "UKCAND41581"
click at [661, 398] on span "Update associations" at bounding box center [684, 400] width 72 height 10
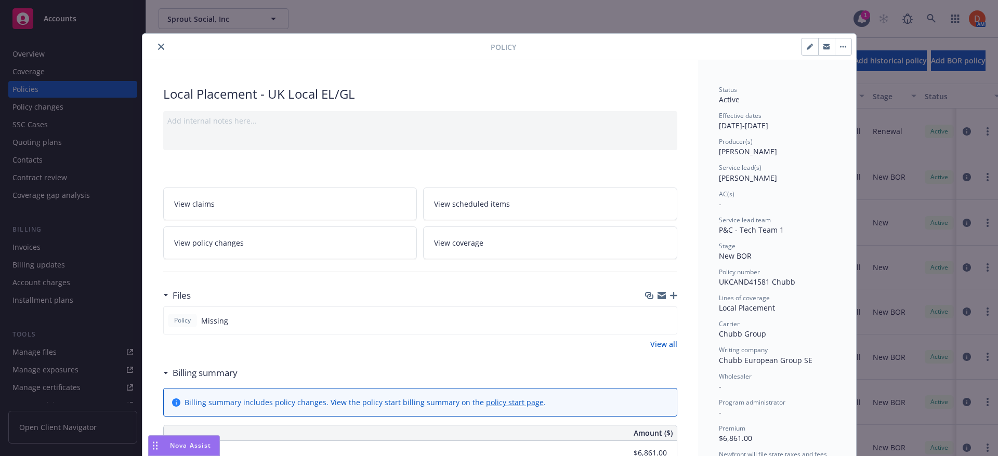
click at [804, 51] on button "button" at bounding box center [810, 46] width 17 height 17
select select "NEW_BOR"
select select "12"
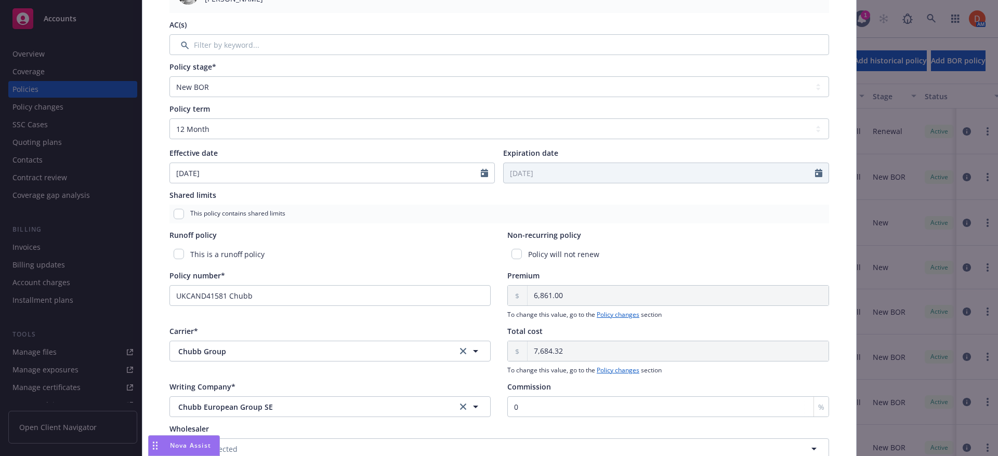
scroll to position [364, 0]
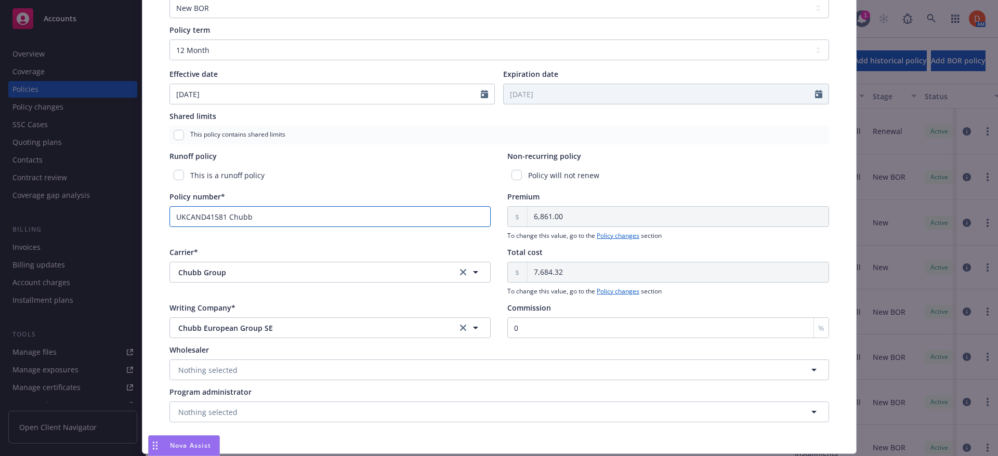
drag, startPoint x: 223, startPoint y: 217, endPoint x: 164, endPoint y: 216, distance: 58.7
click at [164, 216] on div "Policy type* Local Placement Display name [GEOGRAPHIC_DATA] Local EL/GL Produce…" at bounding box center [499, 76] width 672 height 704
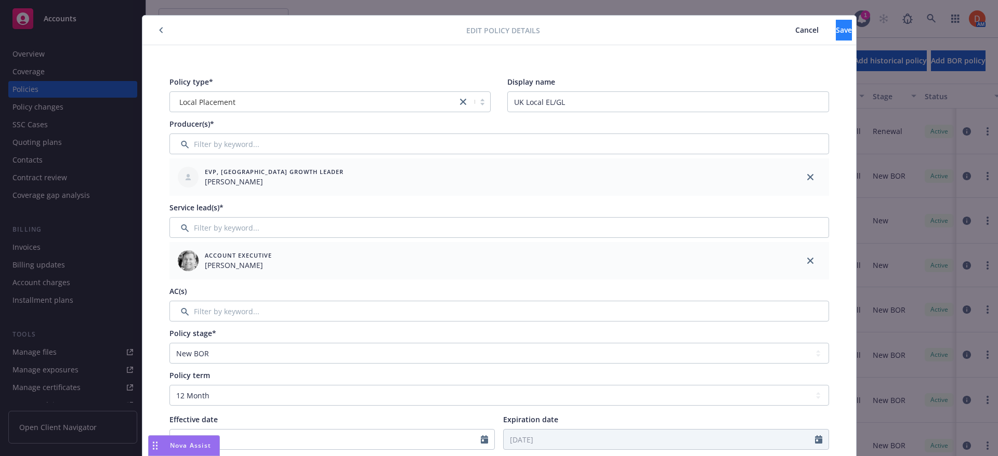
scroll to position [0, 0]
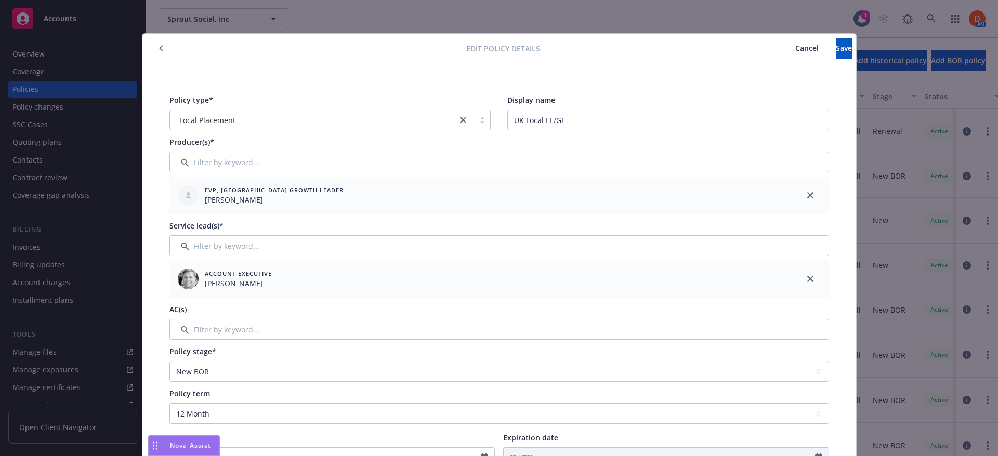
click at [795, 50] on span "Cancel" at bounding box center [806, 48] width 23 height 10
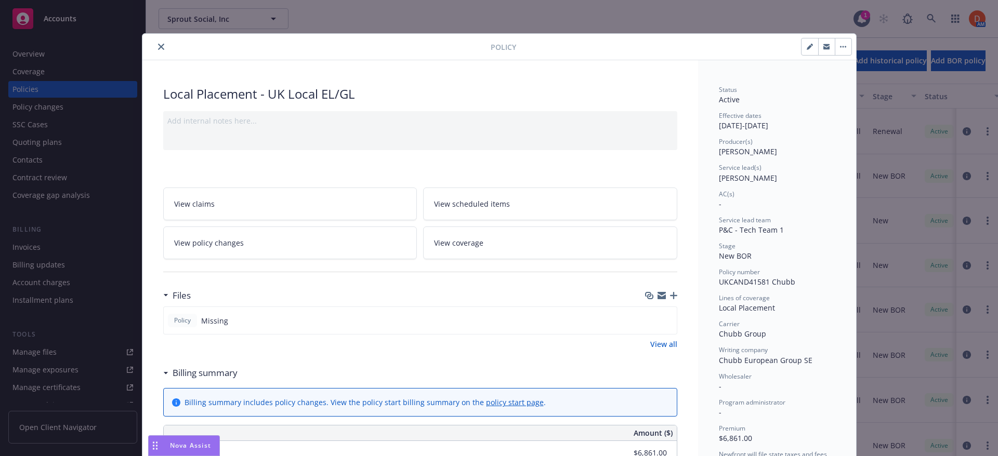
click at [835, 44] on button "button" at bounding box center [843, 46] width 17 height 17
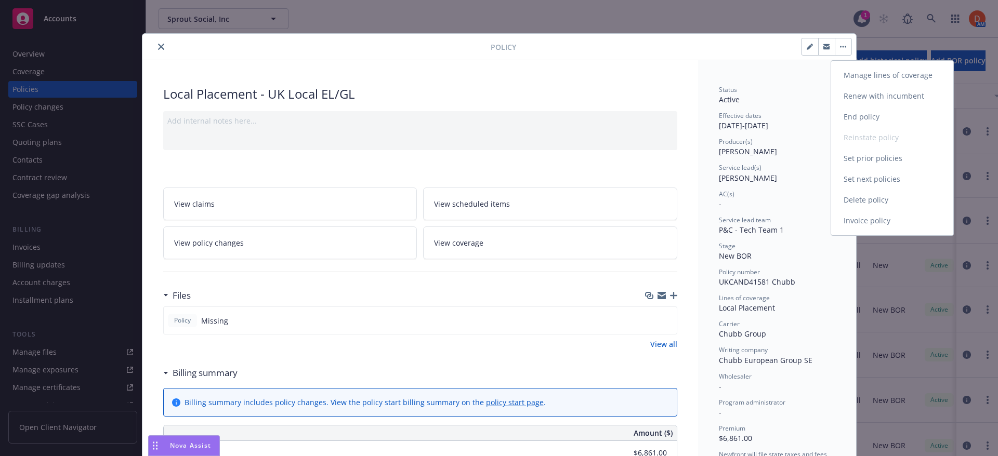
click at [884, 198] on link "Delete policy" at bounding box center [892, 200] width 122 height 21
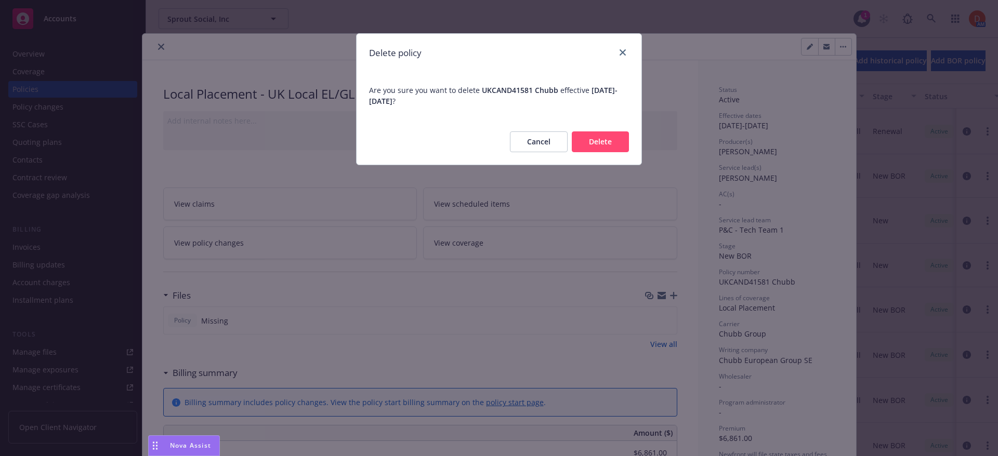
click at [609, 139] on button "Delete" at bounding box center [600, 142] width 57 height 21
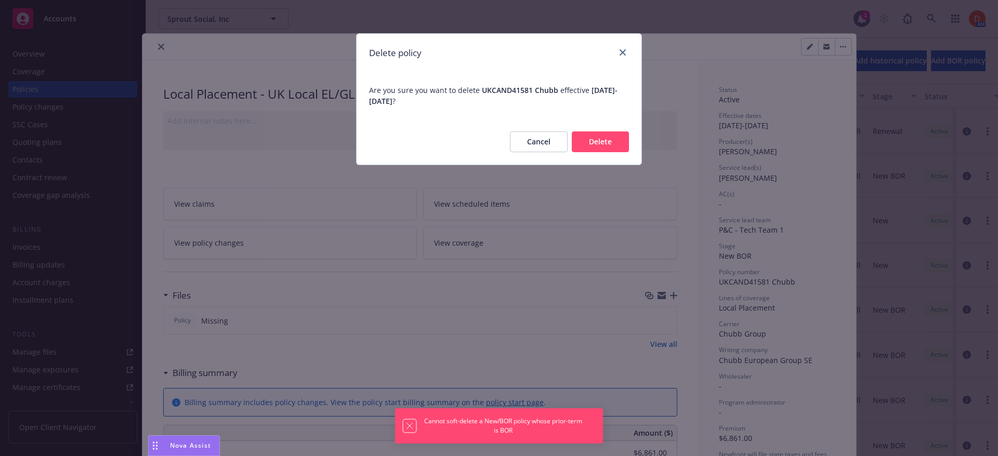
click at [408, 427] on icon "Dismiss notification" at bounding box center [409, 426] width 8 height 8
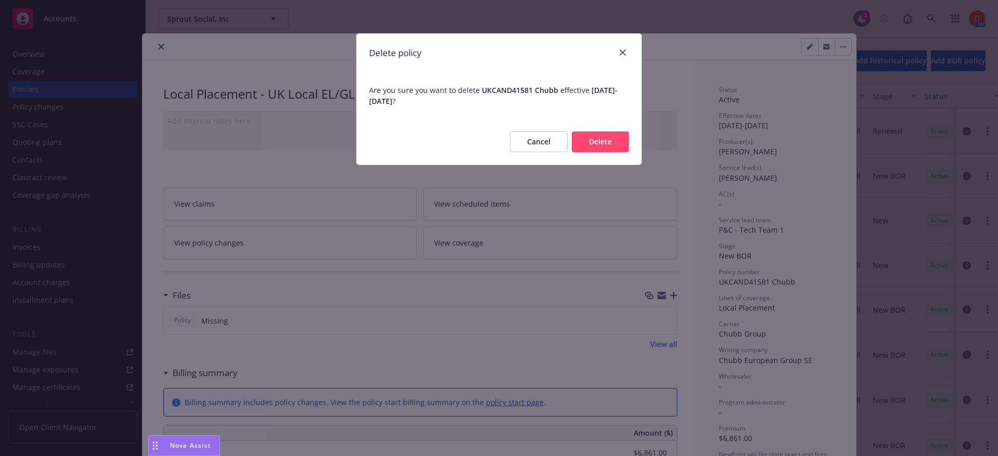
click at [606, 142] on button "Delete" at bounding box center [600, 142] width 57 height 21
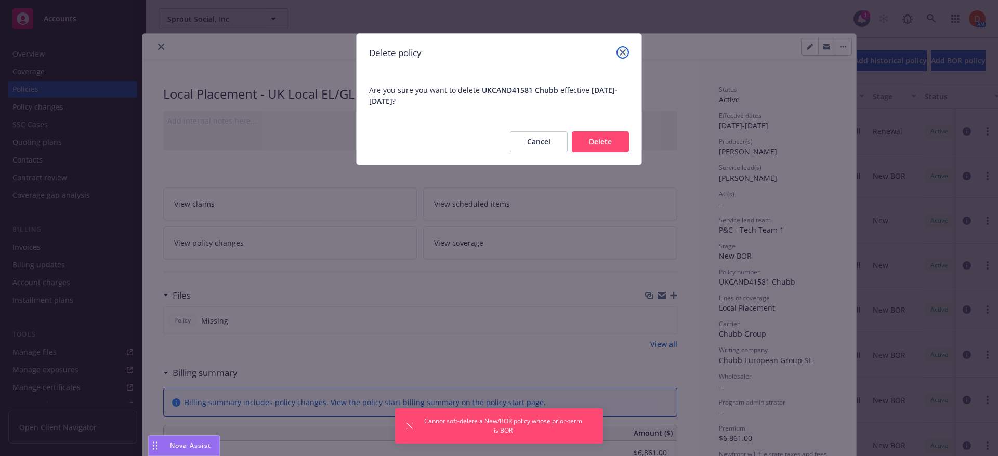
click at [625, 49] on link "close" at bounding box center [622, 52] width 12 height 12
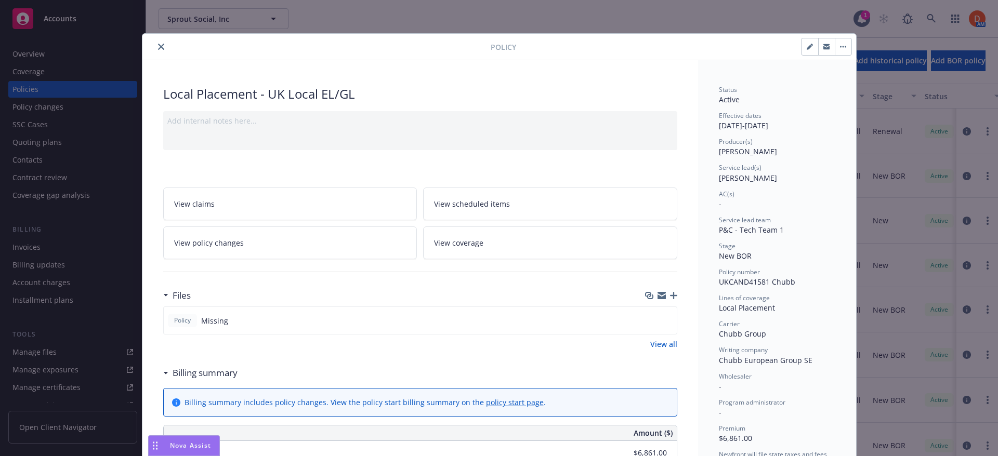
click at [160, 45] on icon "close" at bounding box center [161, 47] width 6 height 6
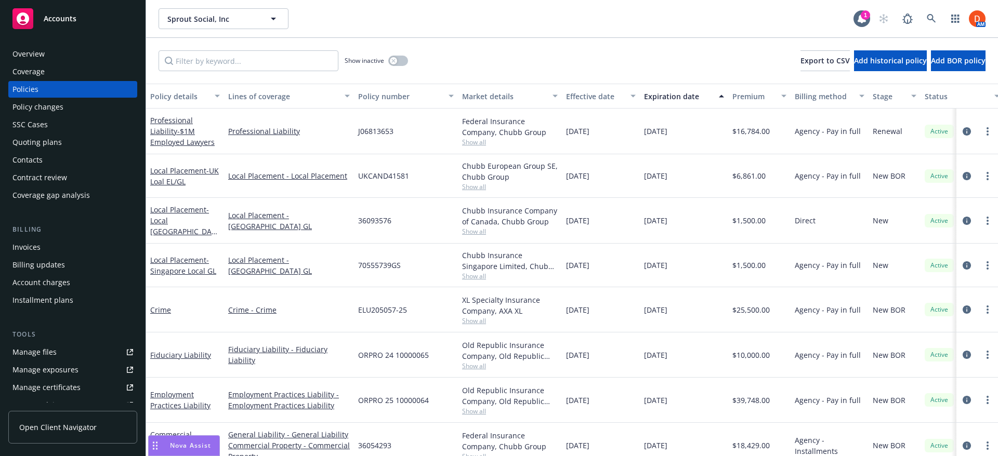
click at [84, 244] on div "Invoices" at bounding box center [72, 247] width 121 height 17
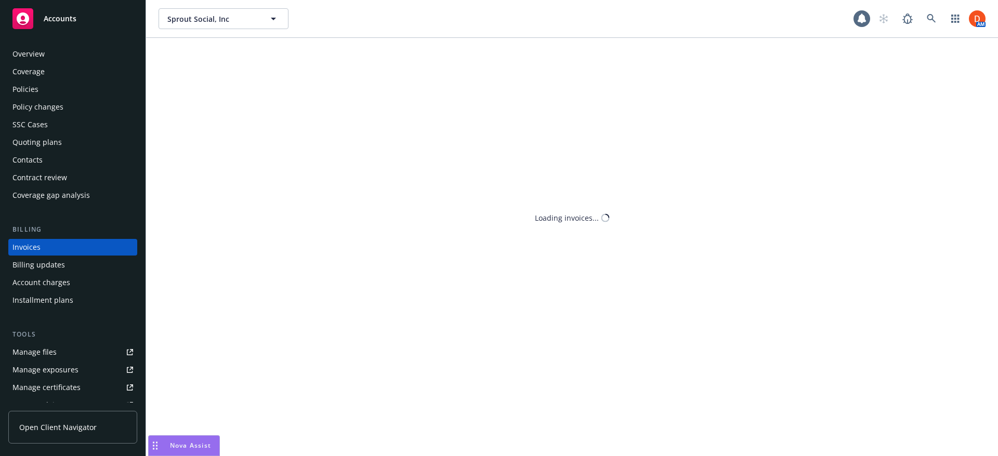
scroll to position [3, 0]
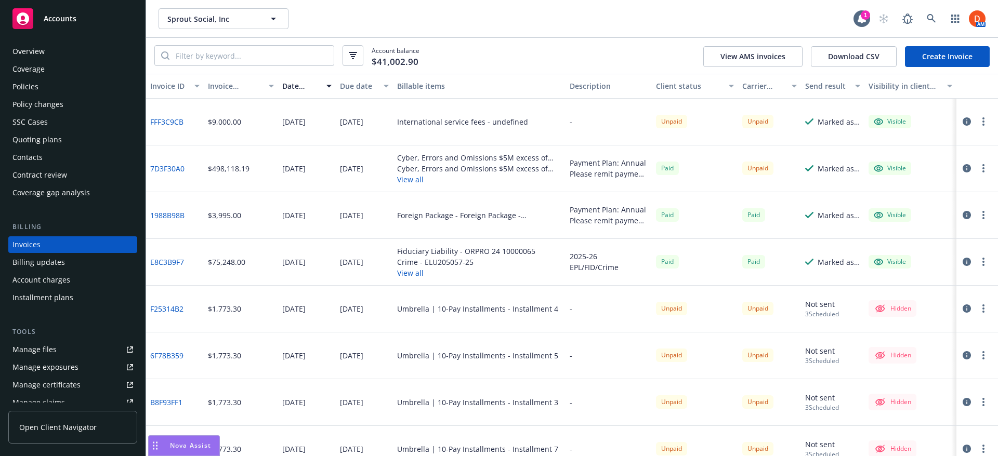
click at [914, 60] on link "Create Invoice" at bounding box center [947, 56] width 85 height 21
